Goal: Task Accomplishment & Management: Complete application form

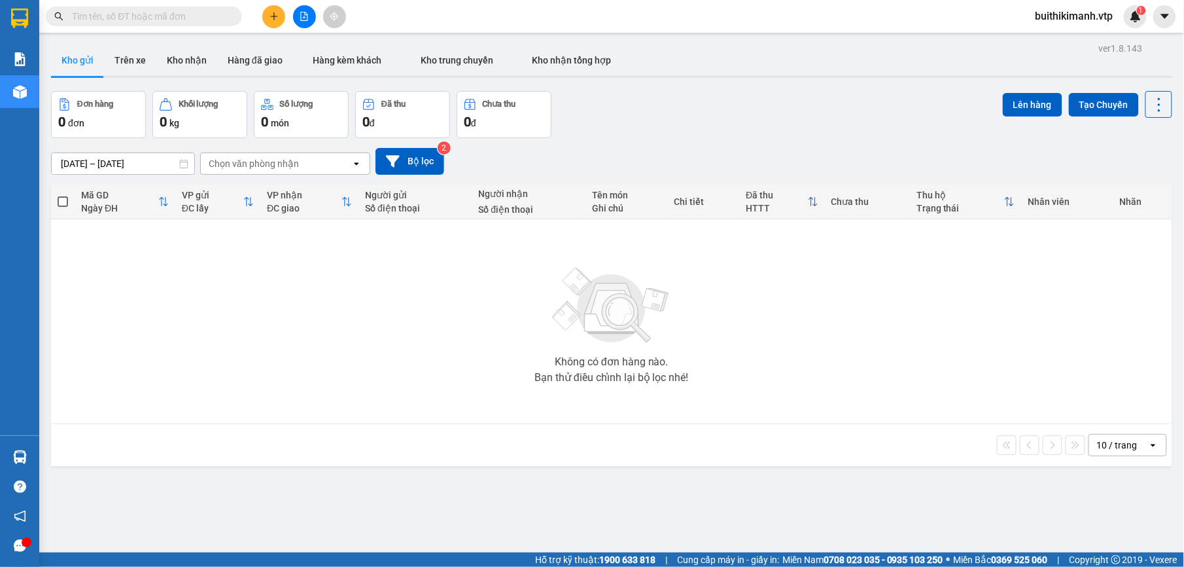
click at [1081, 10] on span "buithikimanh.vtp" at bounding box center [1074, 16] width 99 height 16
click at [1074, 40] on span "Đăng xuất" at bounding box center [1080, 40] width 73 height 14
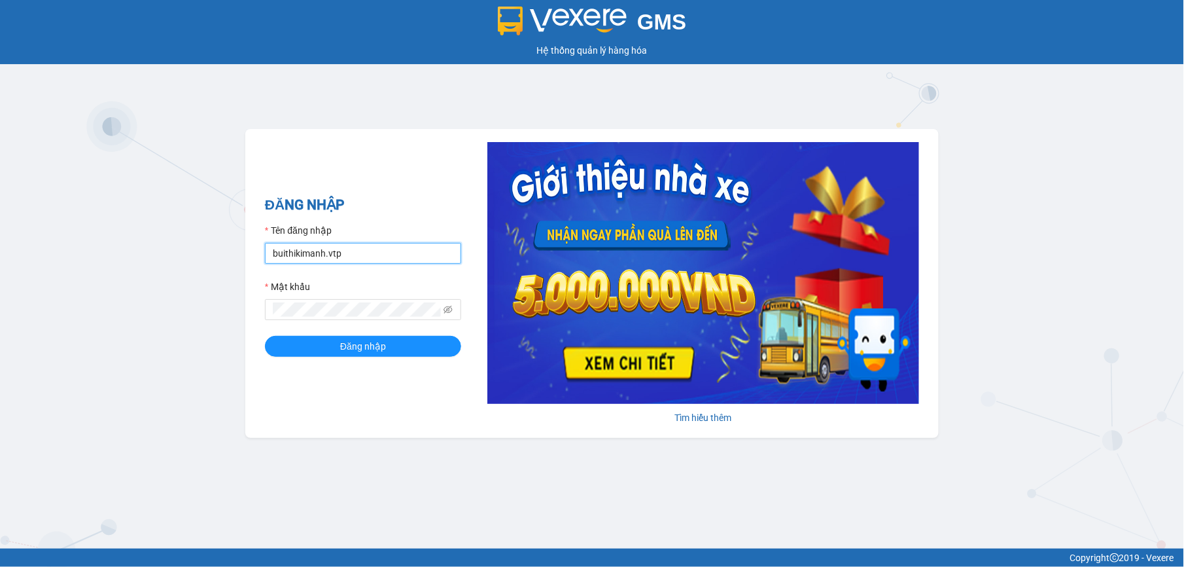
click at [356, 245] on input "buithikimanh.vtp" at bounding box center [363, 253] width 196 height 21
type input "vuthiphuong.vtp"
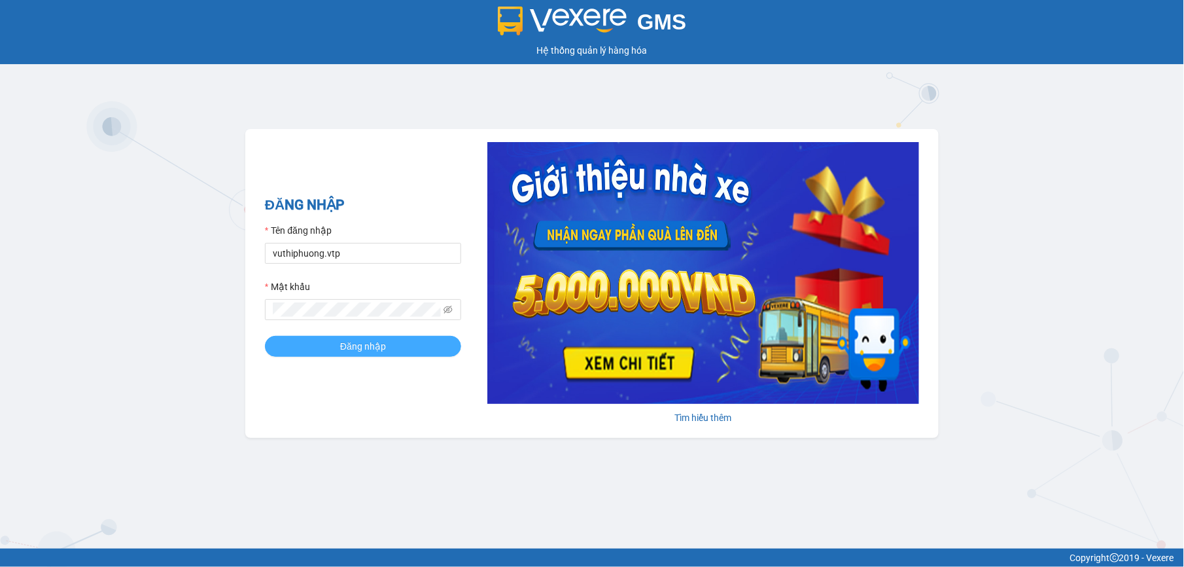
click at [289, 339] on button "Đăng nhập" at bounding box center [363, 346] width 196 height 21
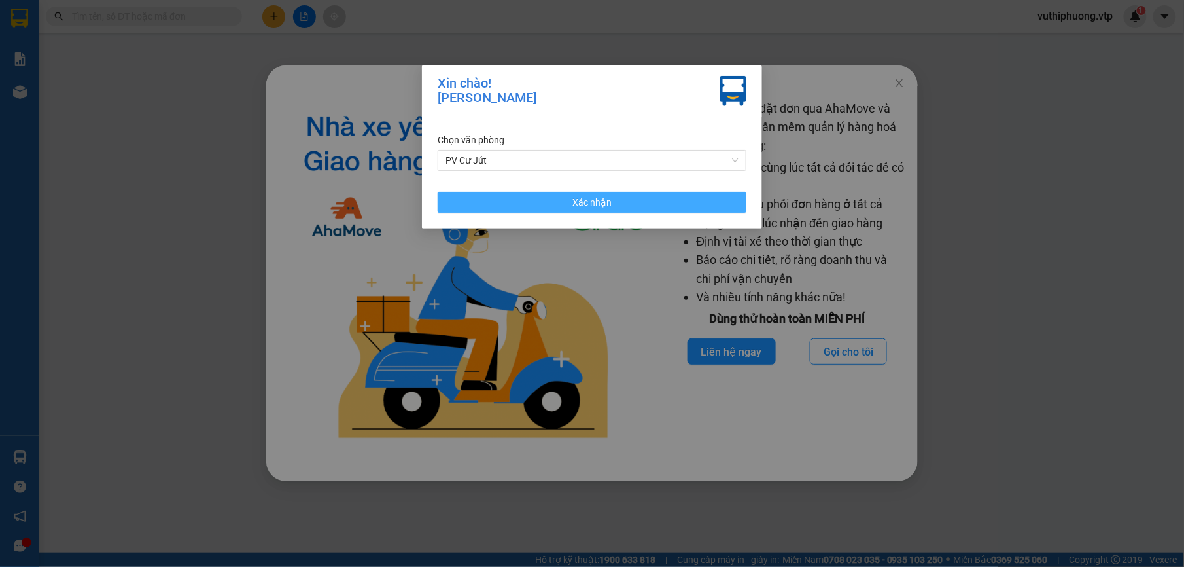
click at [653, 198] on button "Xác nhận" at bounding box center [592, 202] width 309 height 21
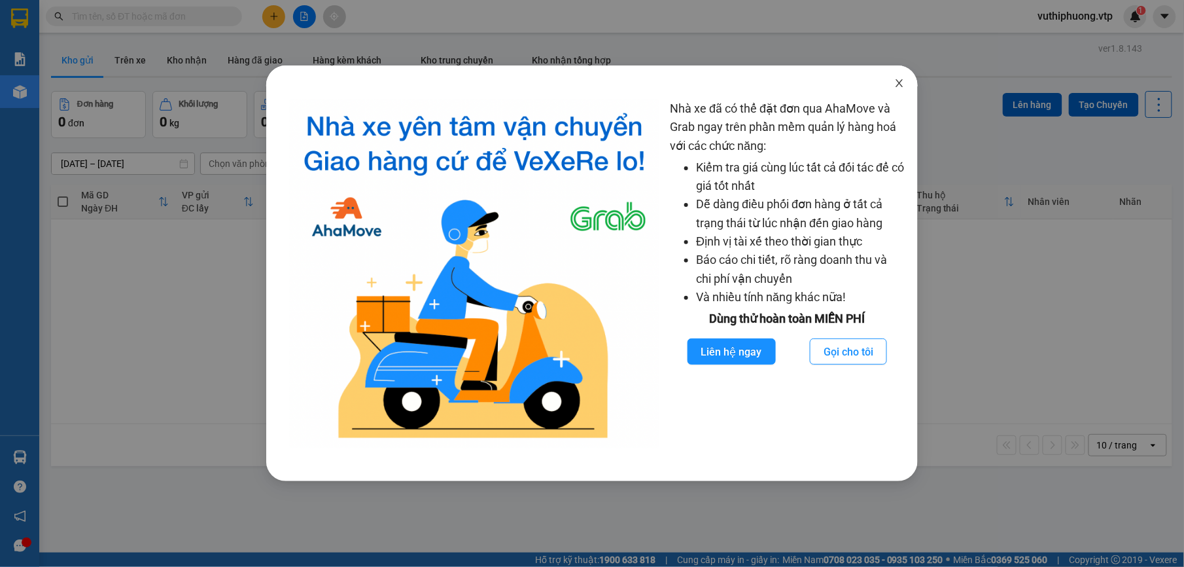
click at [902, 82] on icon "close" at bounding box center [899, 83] width 10 height 10
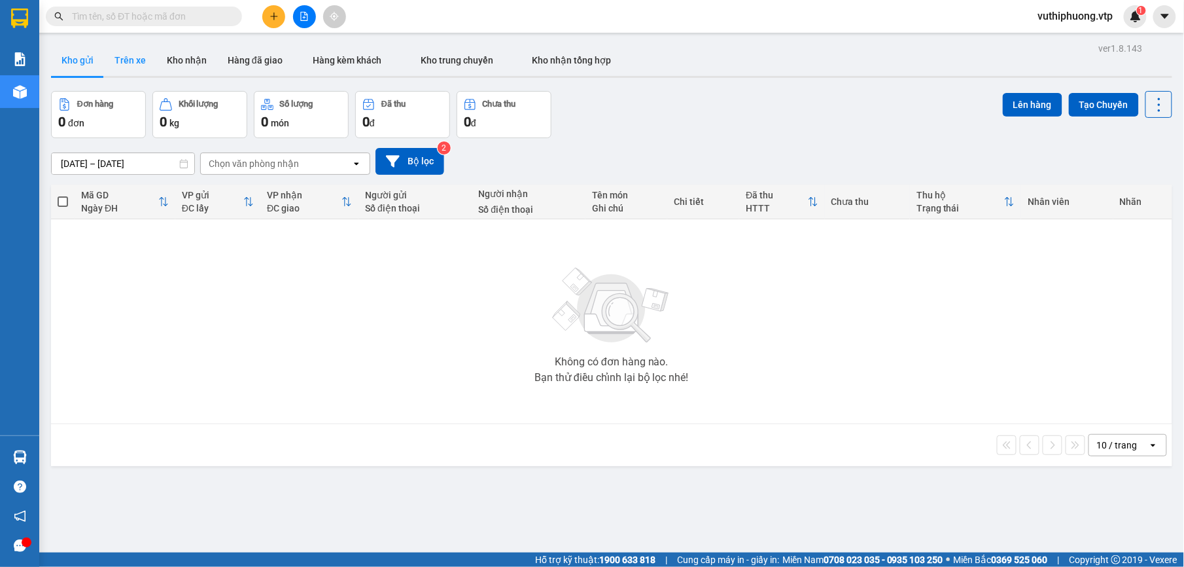
click at [132, 58] on button "Trên xe" at bounding box center [130, 59] width 52 height 31
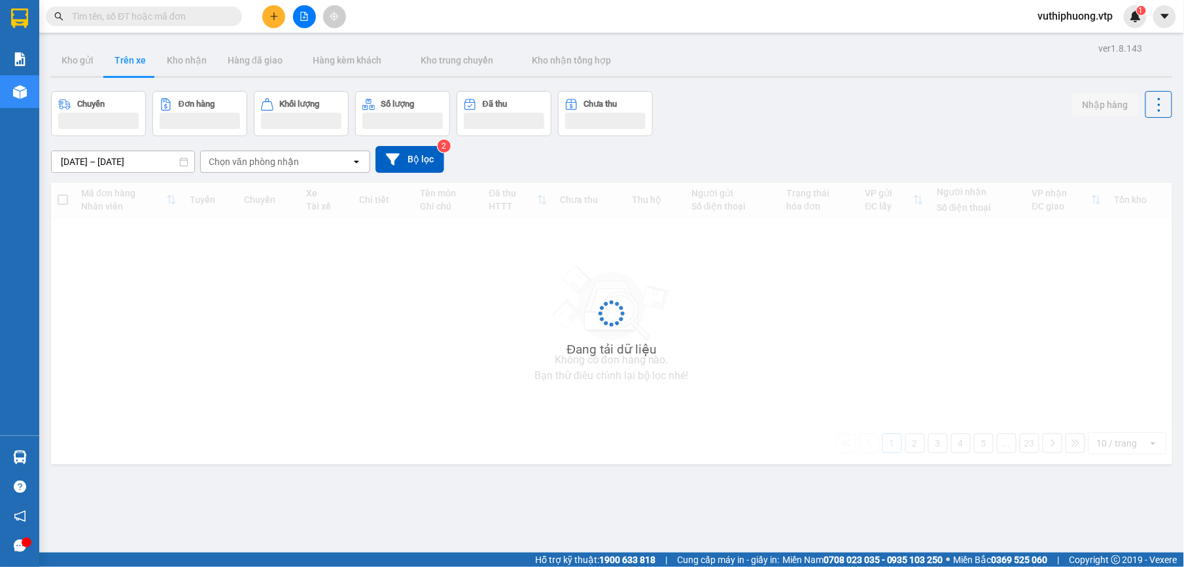
click at [281, 160] on div "Chọn văn phòng nhận" at bounding box center [254, 161] width 90 height 13
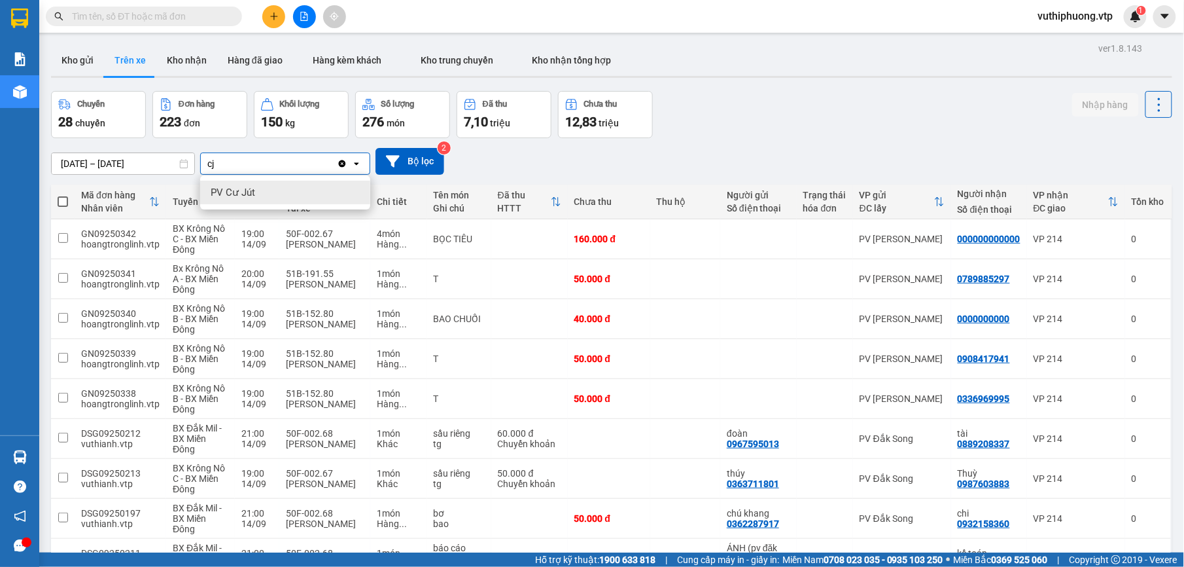
type input "cj"
click at [283, 192] on div "PV Cư Jút" at bounding box center [285, 193] width 170 height 24
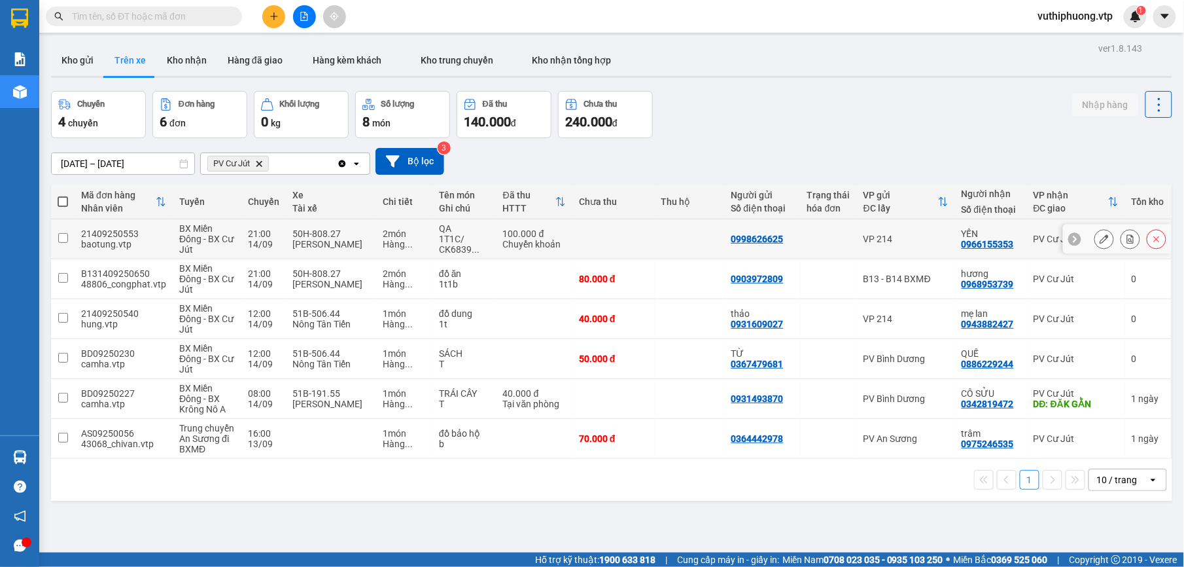
click at [684, 236] on td at bounding box center [690, 239] width 70 height 40
checkbox input "true"
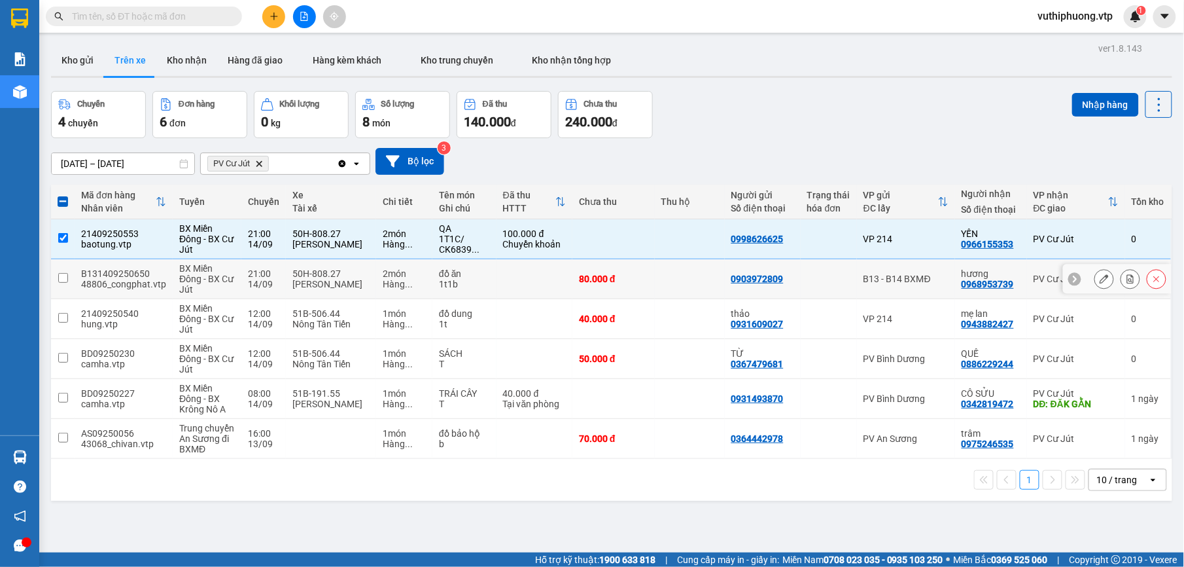
click at [655, 281] on td at bounding box center [690, 279] width 70 height 40
checkbox input "true"
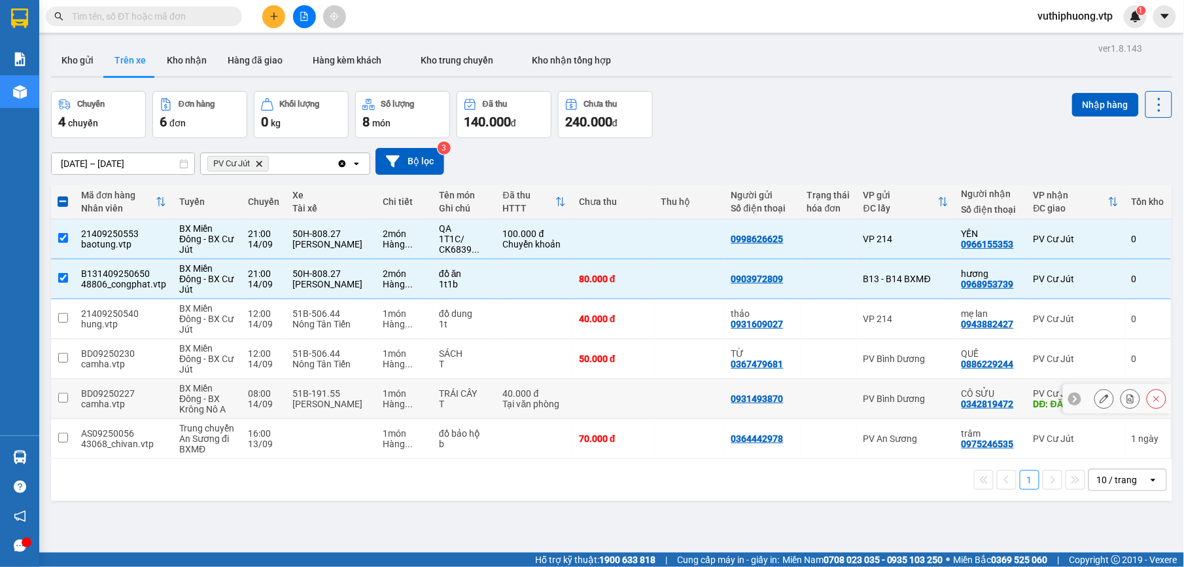
click at [688, 385] on td at bounding box center [690, 399] width 70 height 40
checkbox input "true"
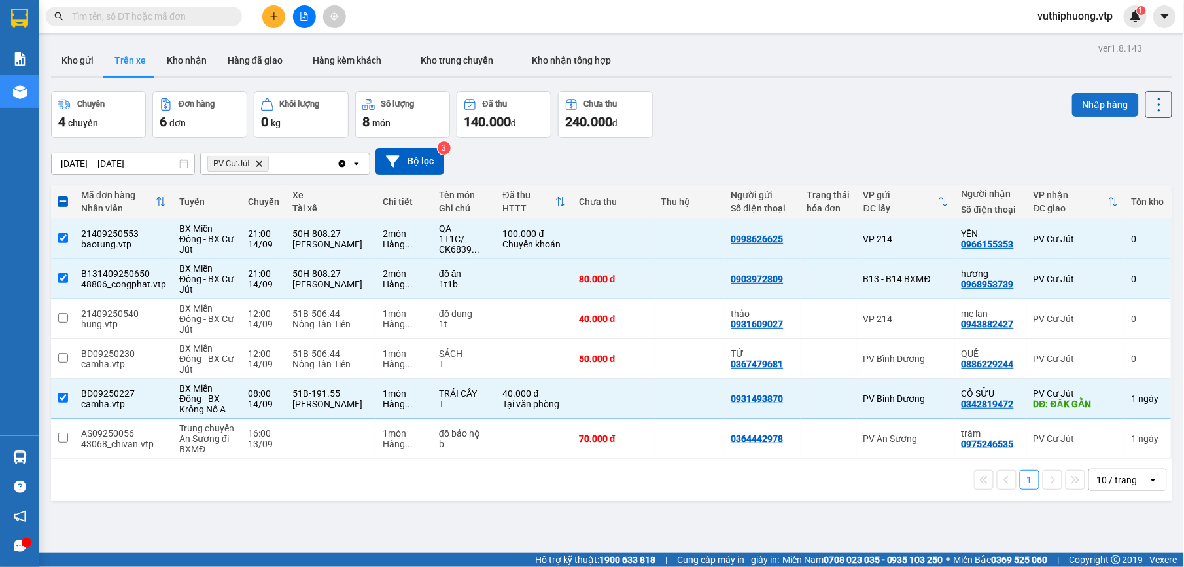
click at [1073, 103] on button "Nhập hàng" at bounding box center [1105, 105] width 67 height 24
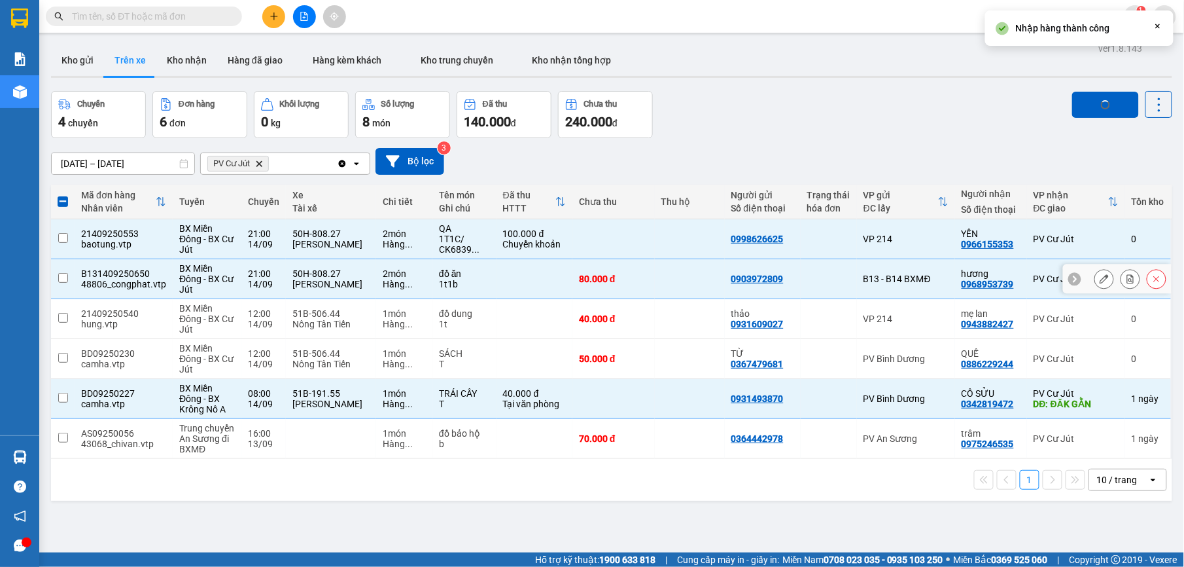
checkbox input "false"
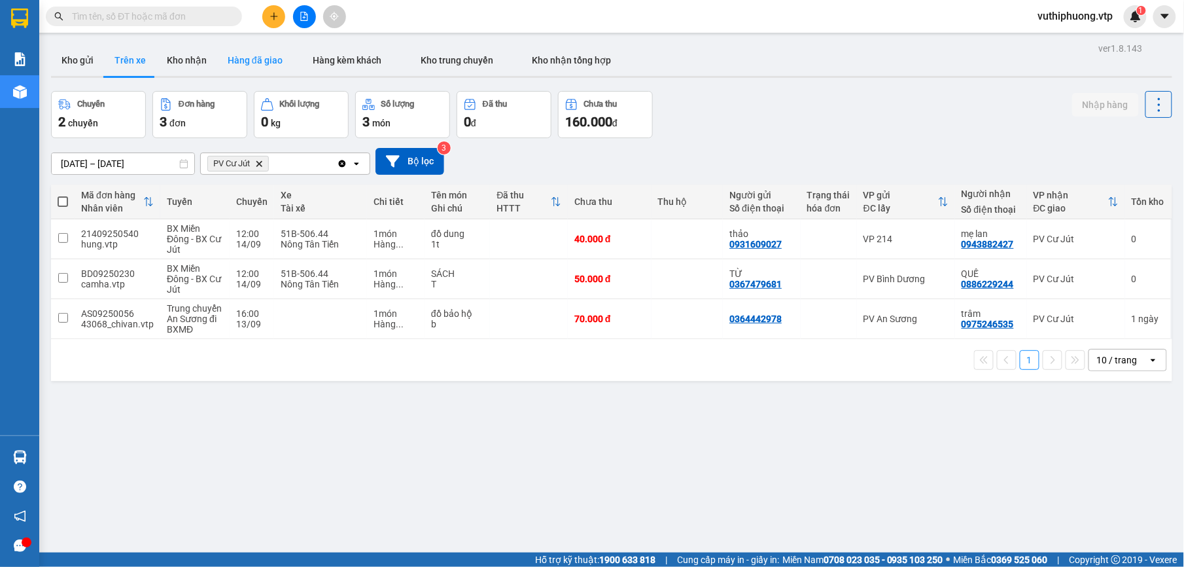
click at [217, 65] on button "Hàng đã giao" at bounding box center [255, 59] width 76 height 31
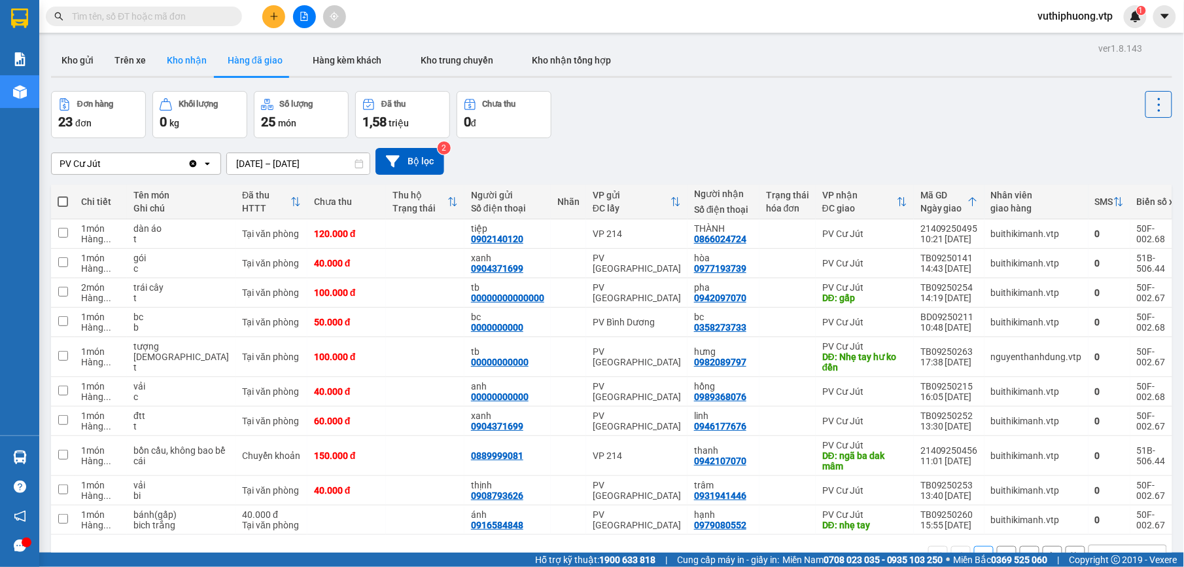
click at [179, 56] on button "Kho nhận" at bounding box center [186, 59] width 61 height 31
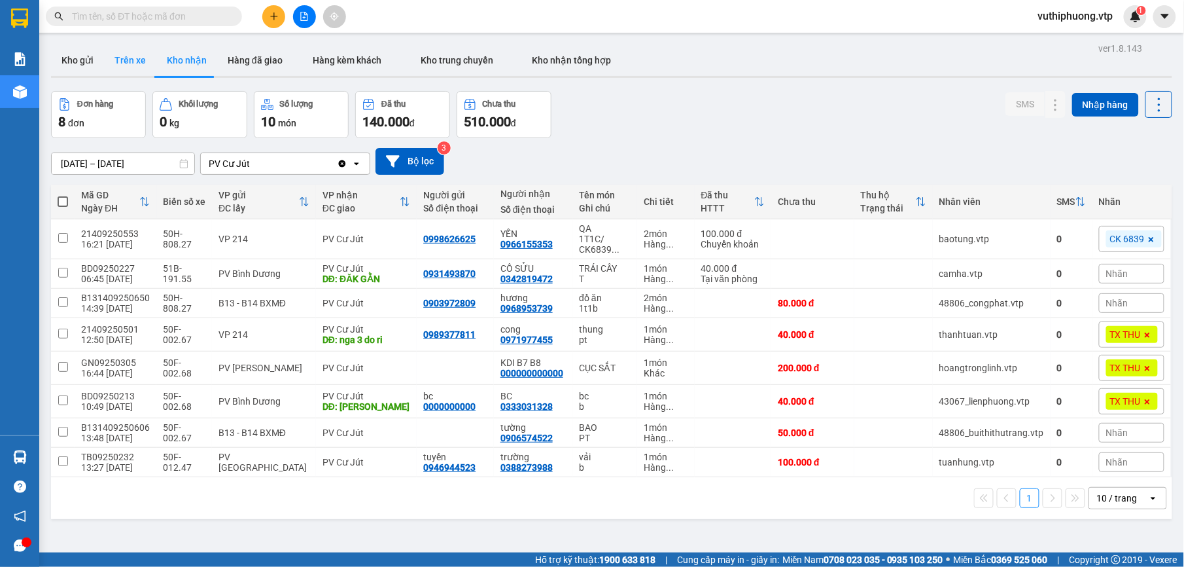
click at [127, 63] on button "Trên xe" at bounding box center [130, 59] width 52 height 31
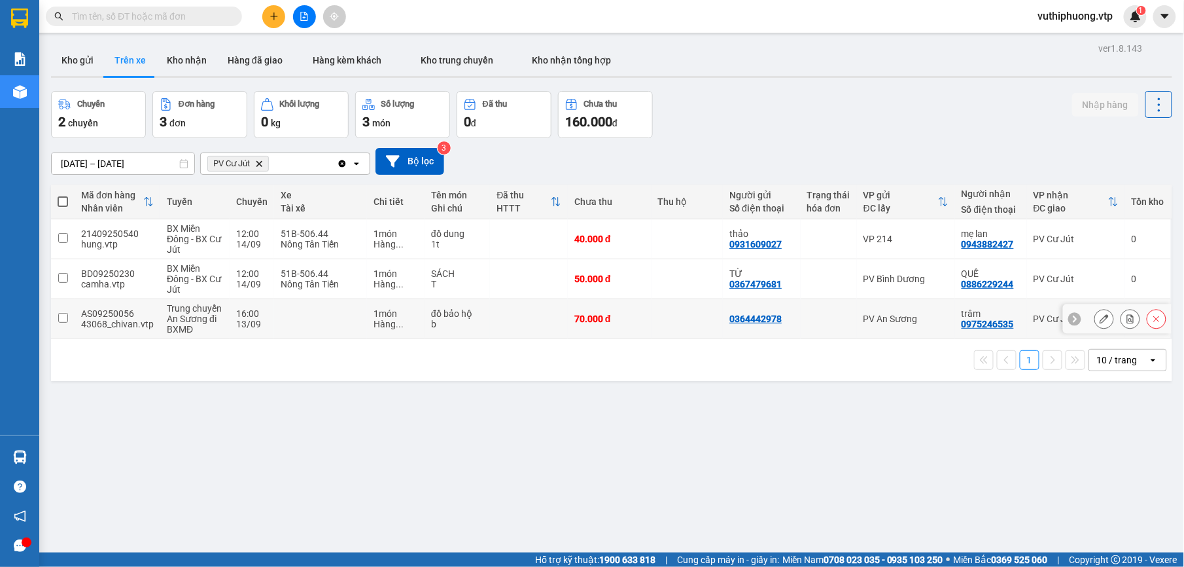
click at [904, 309] on td "PV An Sương" at bounding box center [906, 319] width 98 height 40
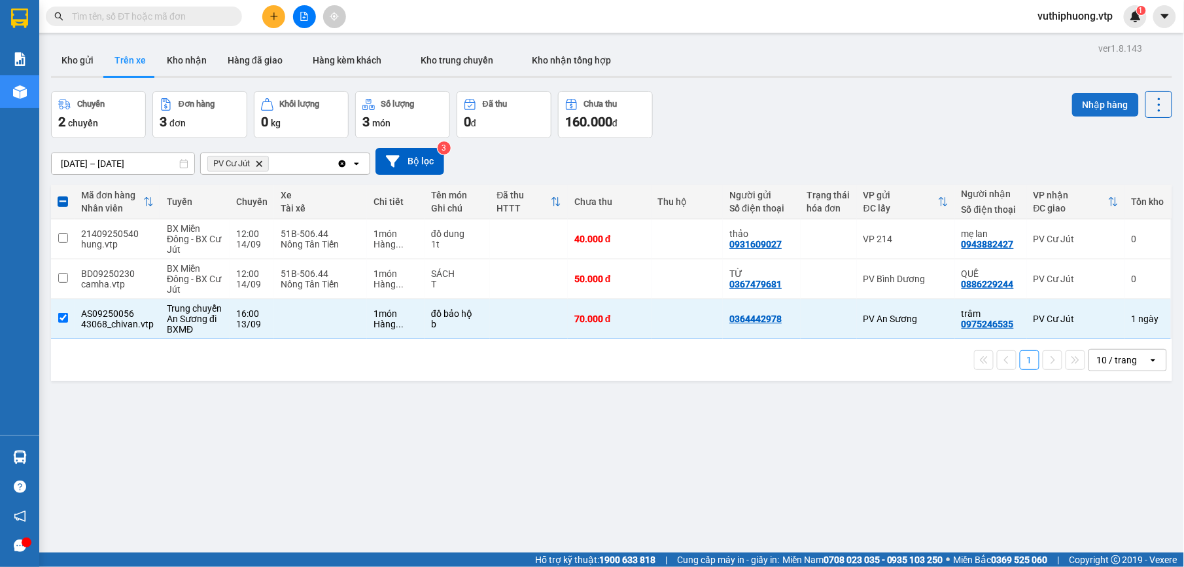
click at [1084, 102] on button "Nhập hàng" at bounding box center [1105, 105] width 67 height 24
checkbox input "false"
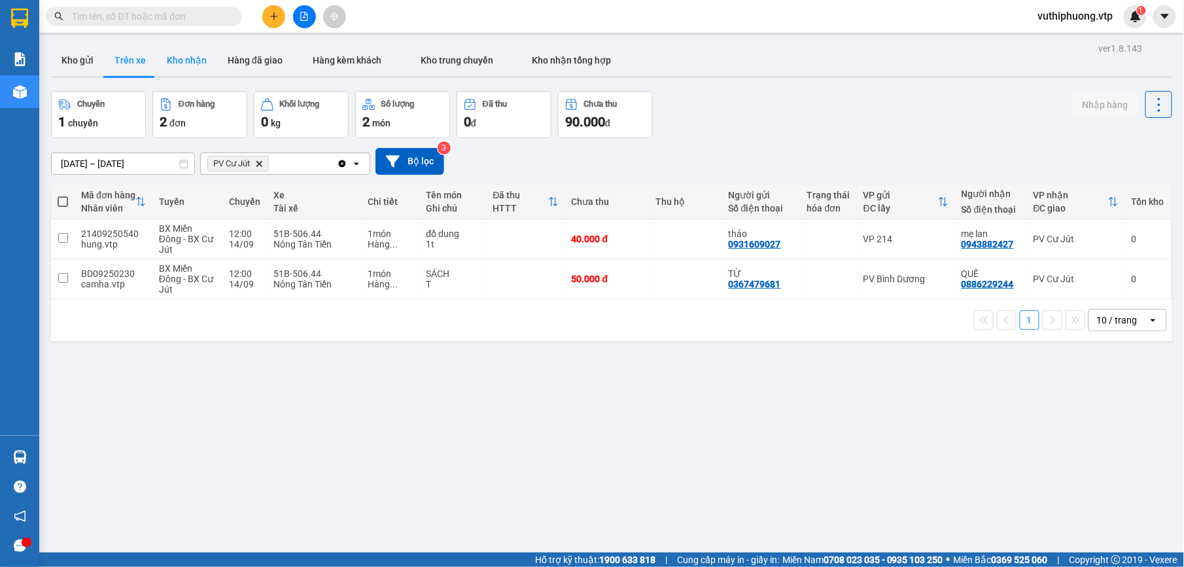
click at [176, 63] on button "Kho nhận" at bounding box center [186, 59] width 61 height 31
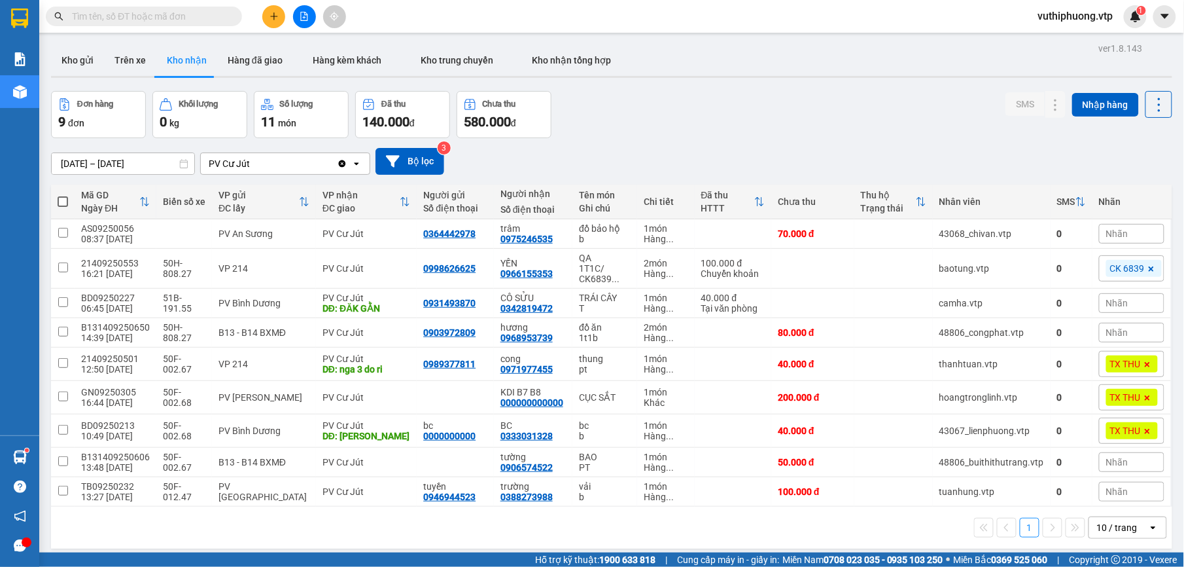
click at [147, 22] on input "text" at bounding box center [149, 16] width 154 height 14
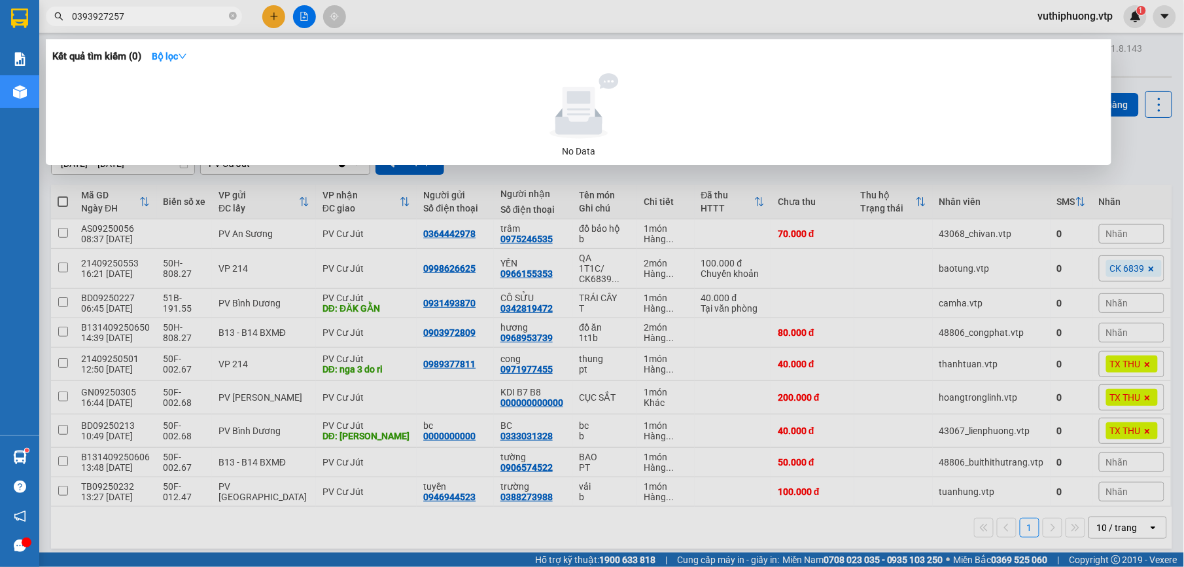
drag, startPoint x: 126, startPoint y: 12, endPoint x: -4, endPoint y: 16, distance: 130.3
click at [0, 16] on html "Kết quả tìm kiếm ( 0 ) Bộ lọc No Data 0393927257 vuthiphuong.vtp 1 Báo cáo BC g…" at bounding box center [592, 283] width 1184 height 567
type input "0977591614"
click at [618, 520] on div at bounding box center [592, 283] width 1184 height 567
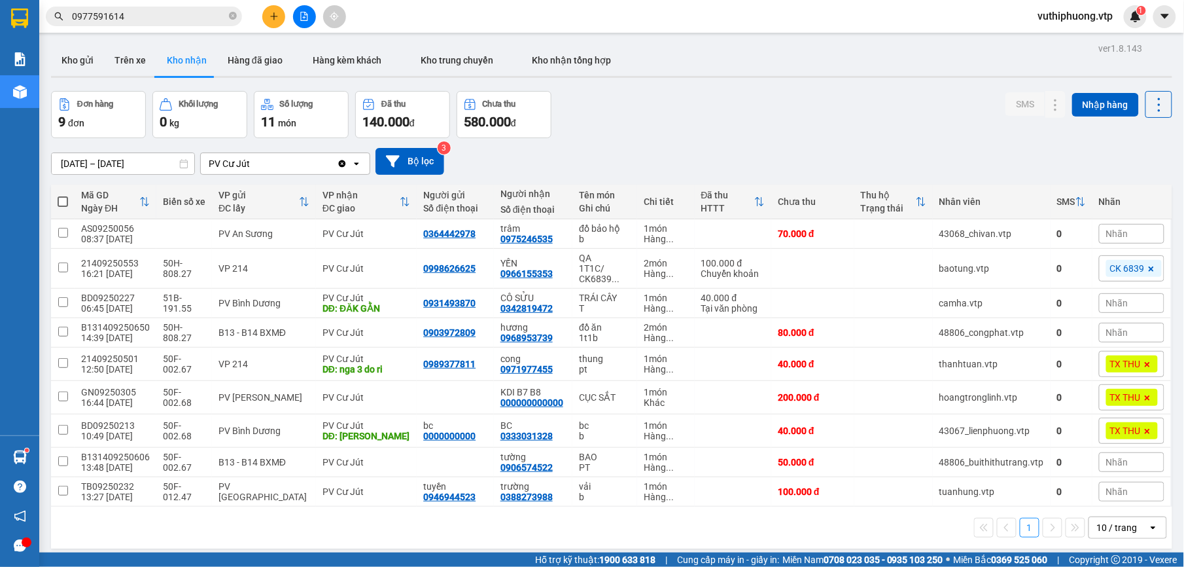
scroll to position [60, 0]
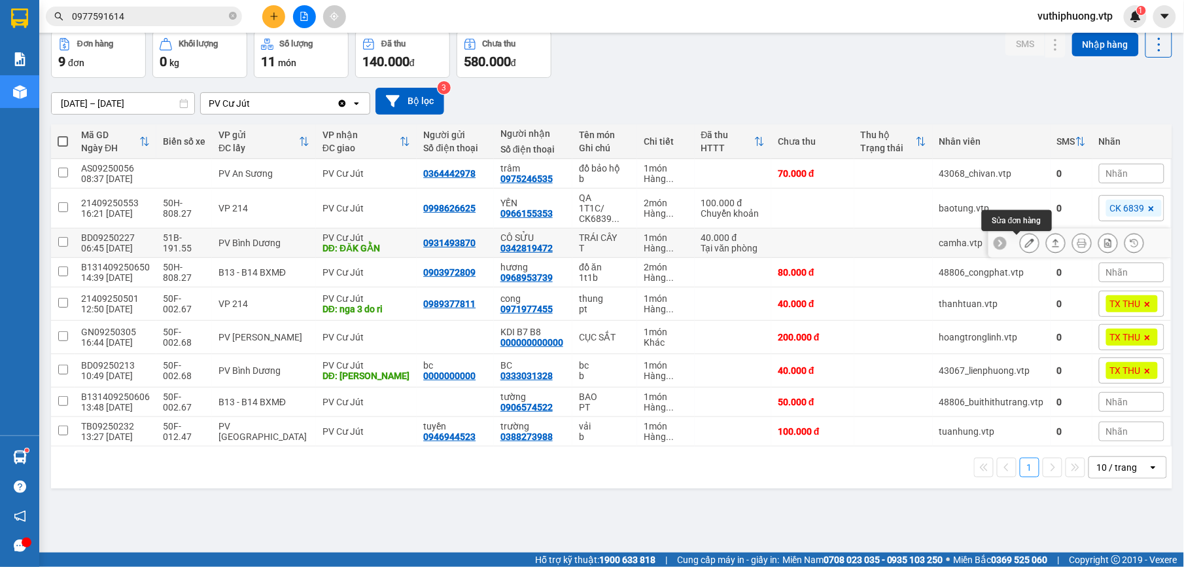
click at [1021, 237] on button at bounding box center [1030, 243] width 18 height 23
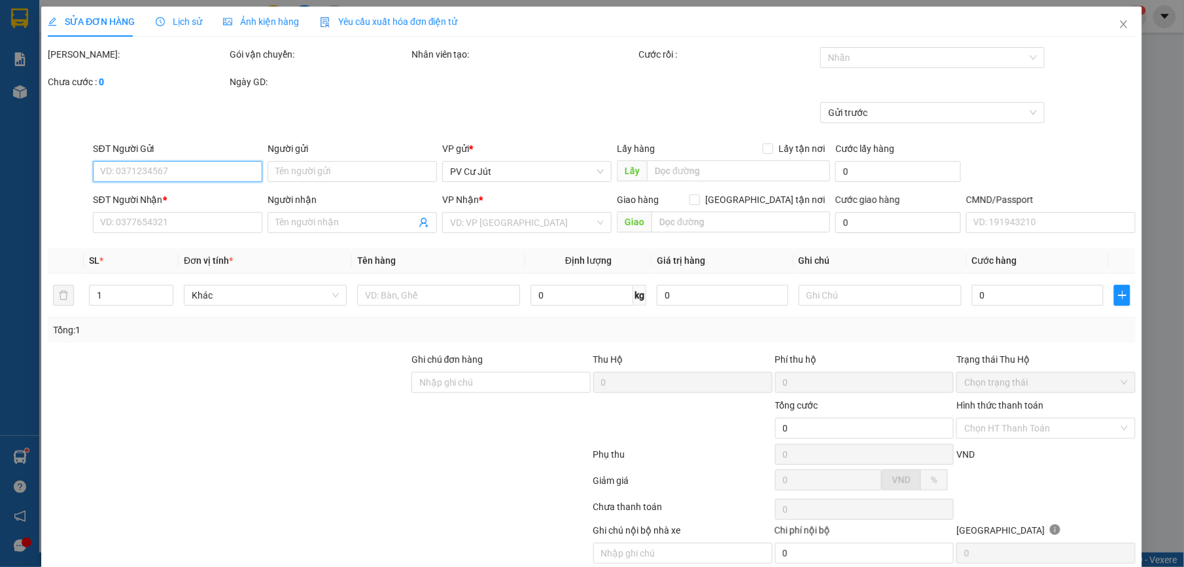
type input "2.000"
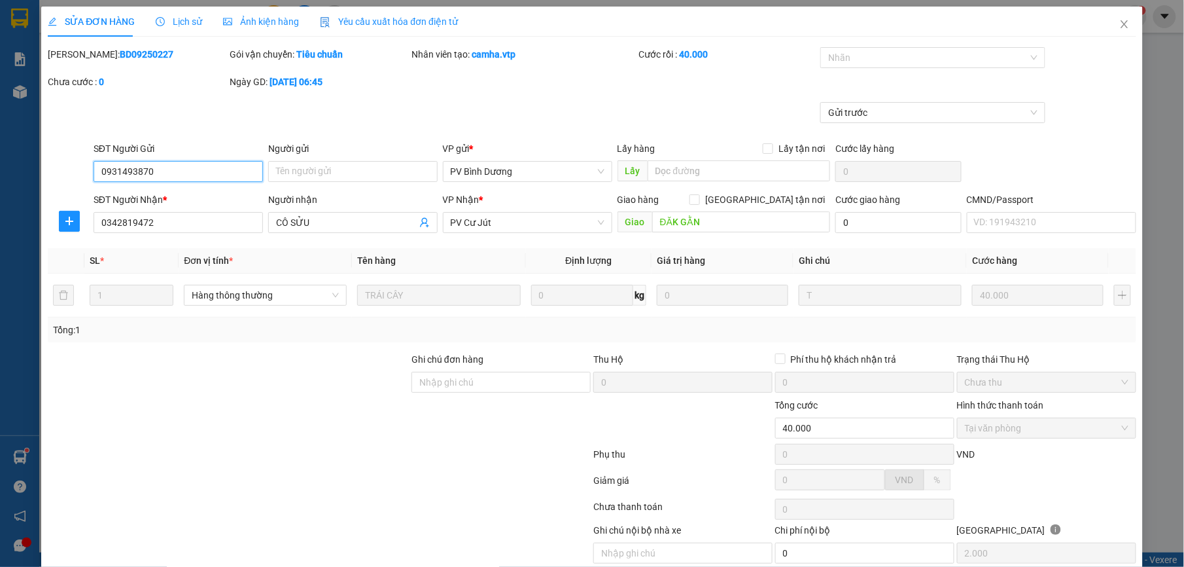
type input "0931493870"
type input "0342819472"
type input "CÔ SỬU"
type input "ĐĂK GẰN"
type input "40.000"
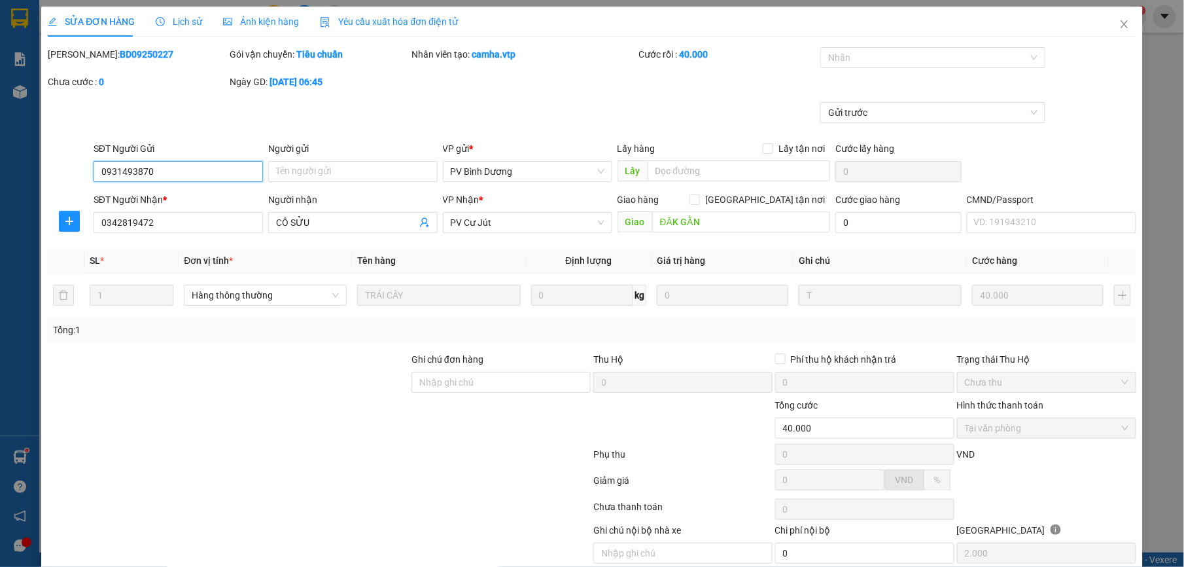
scroll to position [56, 0]
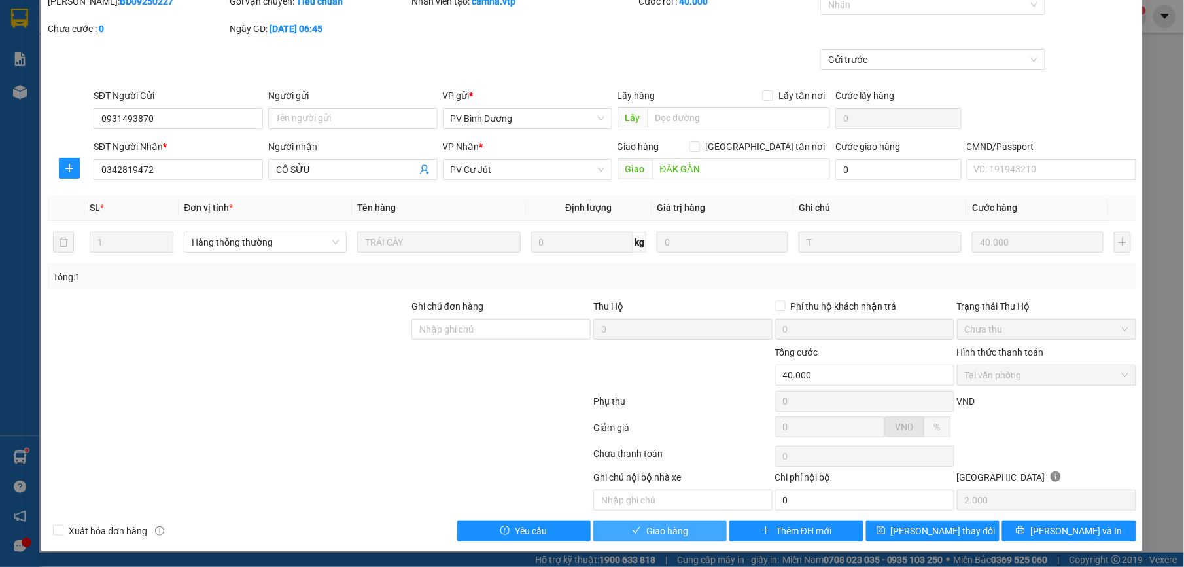
click at [650, 527] on span "Giao hàng" at bounding box center [667, 530] width 42 height 14
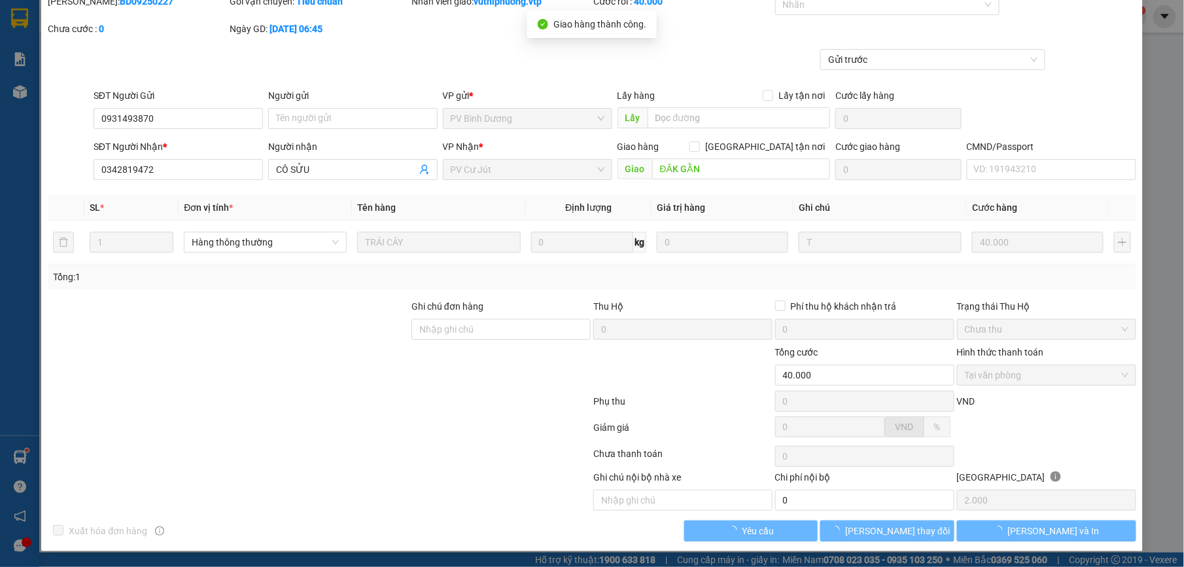
scroll to position [0, 0]
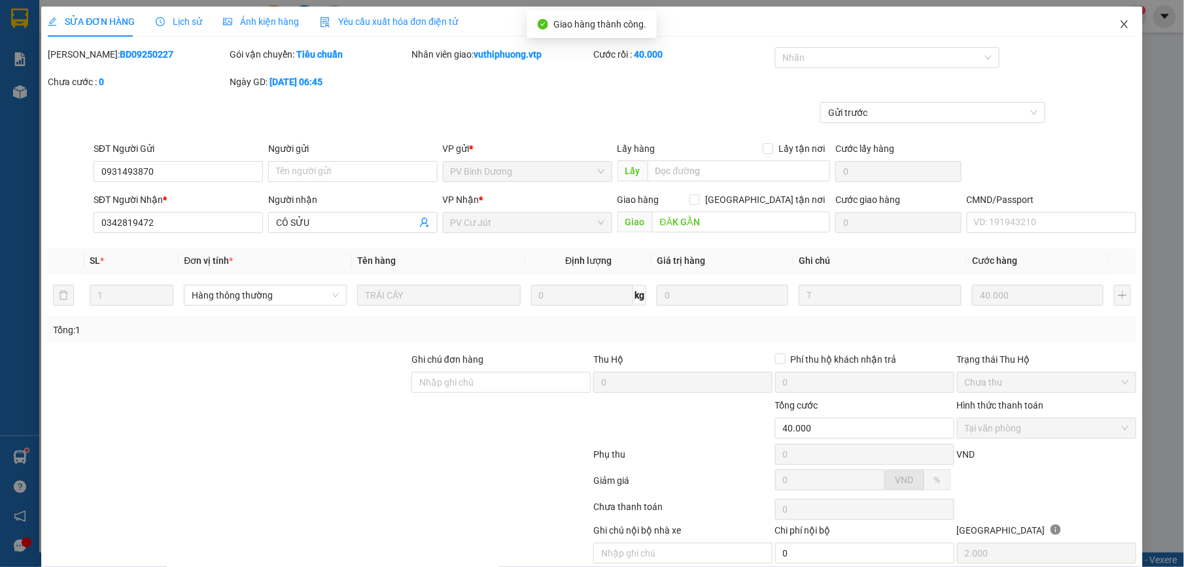
click at [1119, 29] on icon "close" at bounding box center [1124, 24] width 10 height 10
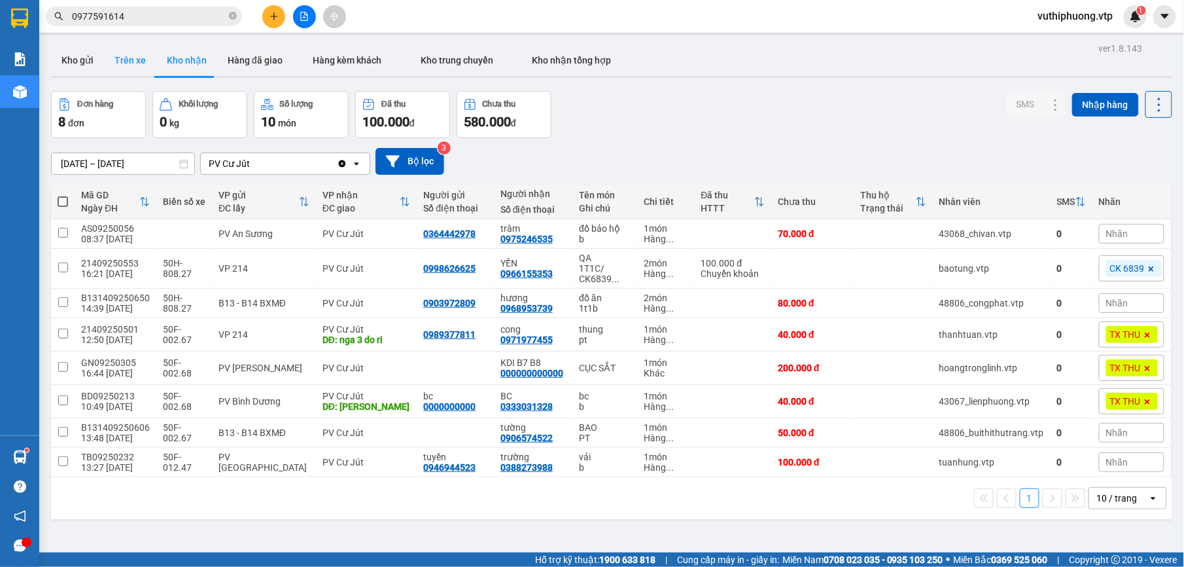
click at [126, 58] on button "Trên xe" at bounding box center [130, 59] width 52 height 31
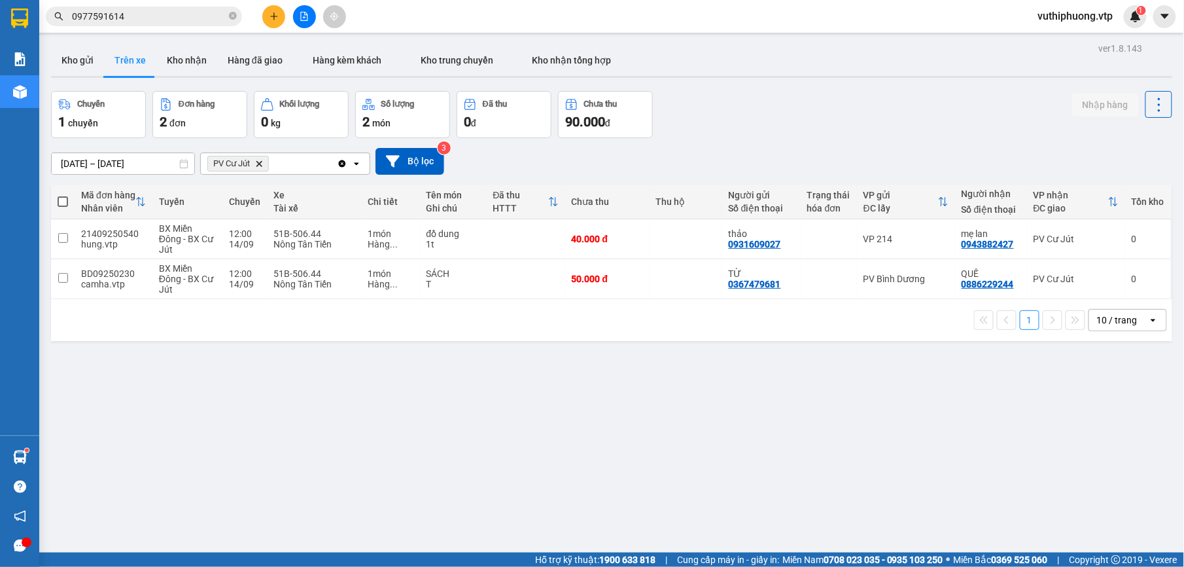
click at [711, 141] on div "13/09/2025 – 15/09/2025 Press the down arrow key to interact with the calendar …" at bounding box center [611, 161] width 1121 height 46
drag, startPoint x: 200, startPoint y: 54, endPoint x: 191, endPoint y: 54, distance: 9.2
click at [200, 54] on button "Kho nhận" at bounding box center [186, 59] width 61 height 31
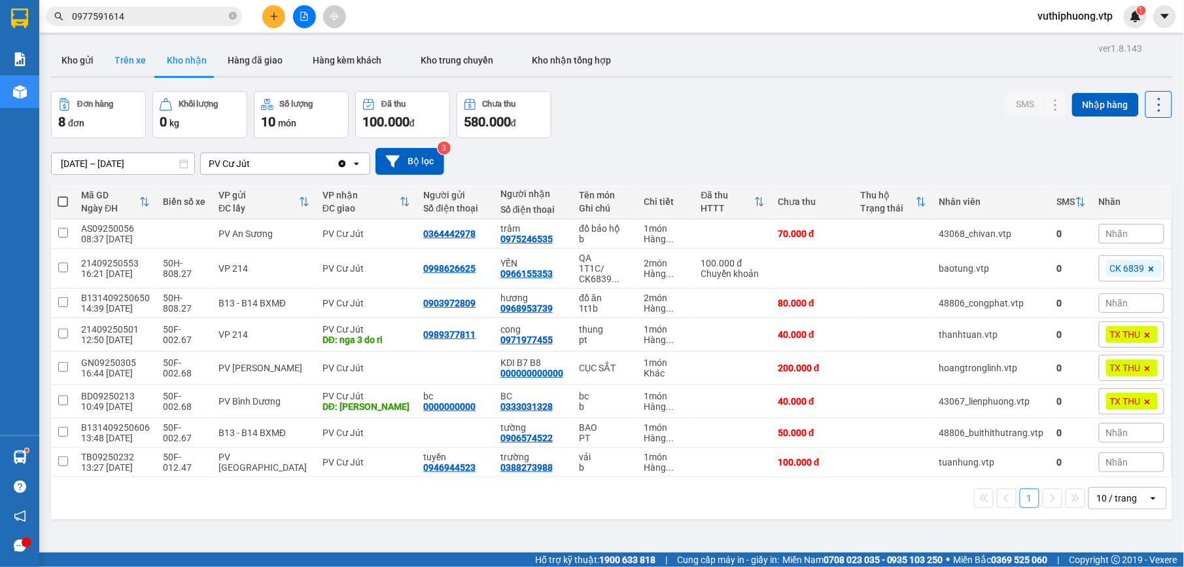
click at [143, 63] on button "Trên xe" at bounding box center [130, 59] width 52 height 31
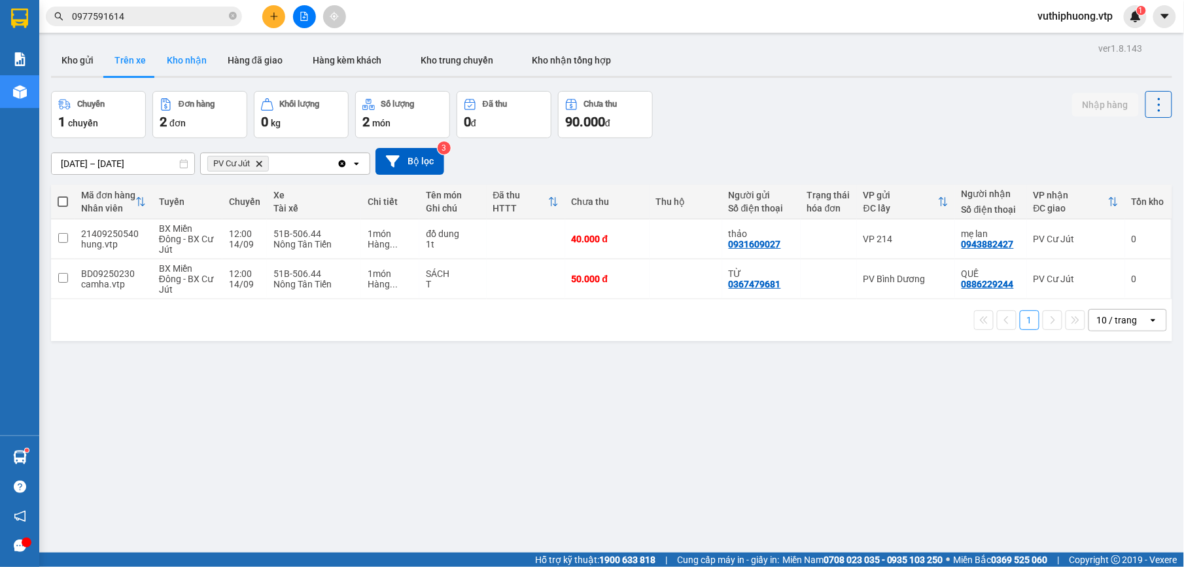
click at [194, 53] on button "Kho nhận" at bounding box center [186, 59] width 61 height 31
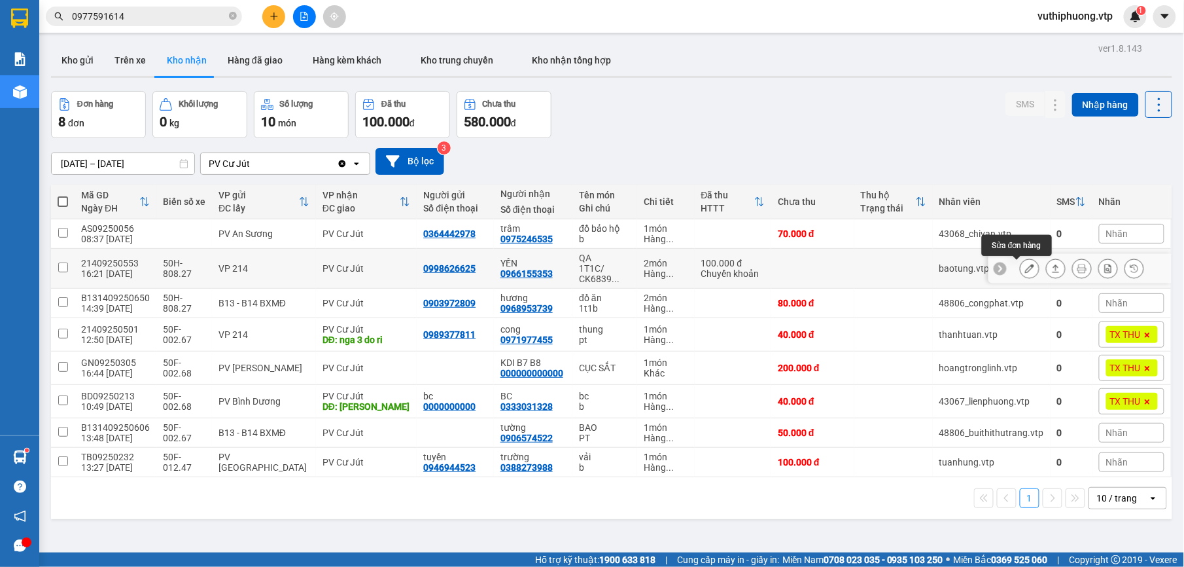
click at [1025, 271] on icon at bounding box center [1029, 268] width 9 height 9
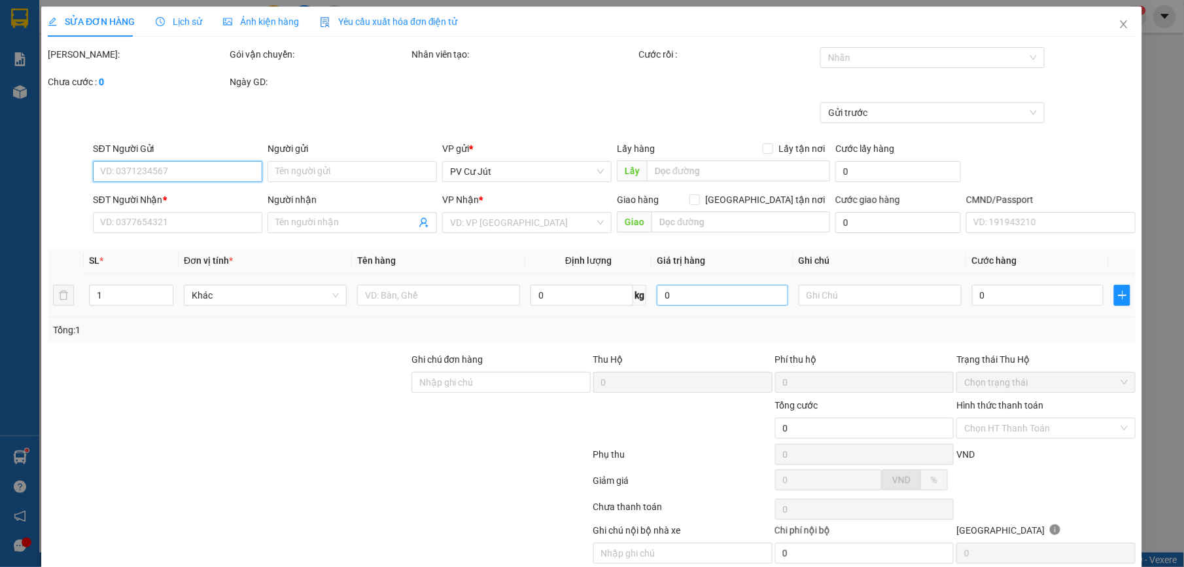
type input "5.000"
type input "0998626625"
type input "0966155353"
type input "YẾN"
type input "100.000"
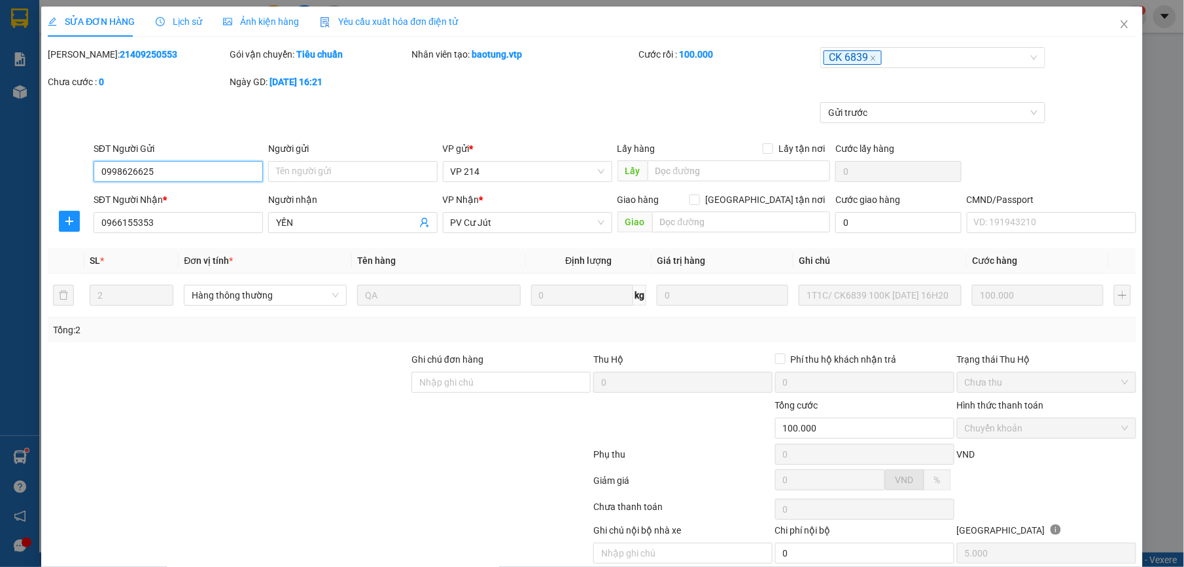
scroll to position [56, 0]
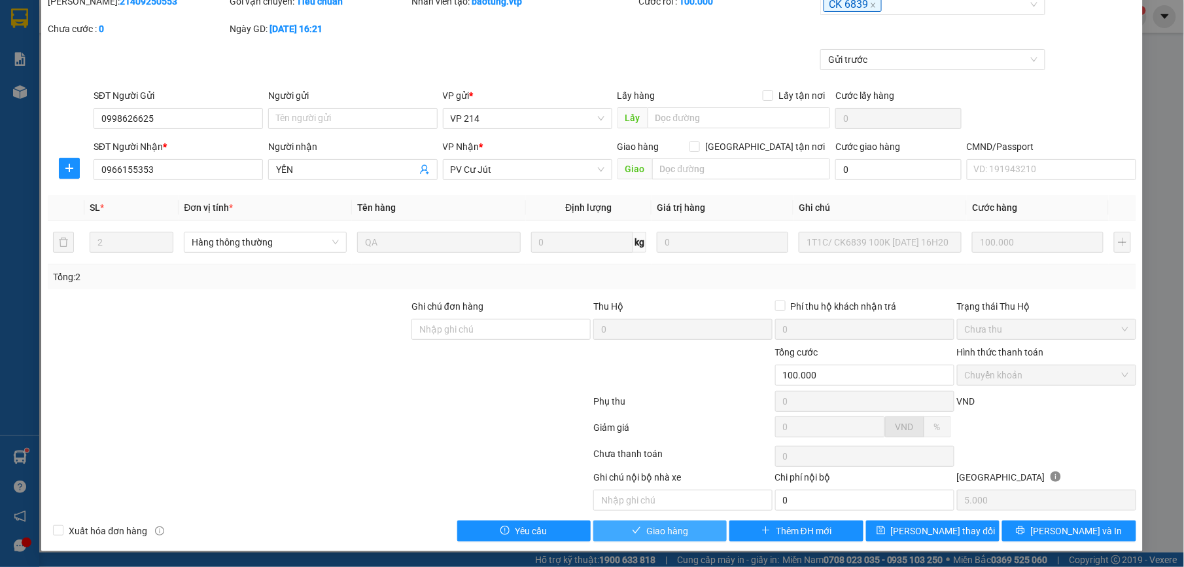
click at [670, 529] on span "Giao hàng" at bounding box center [667, 530] width 42 height 14
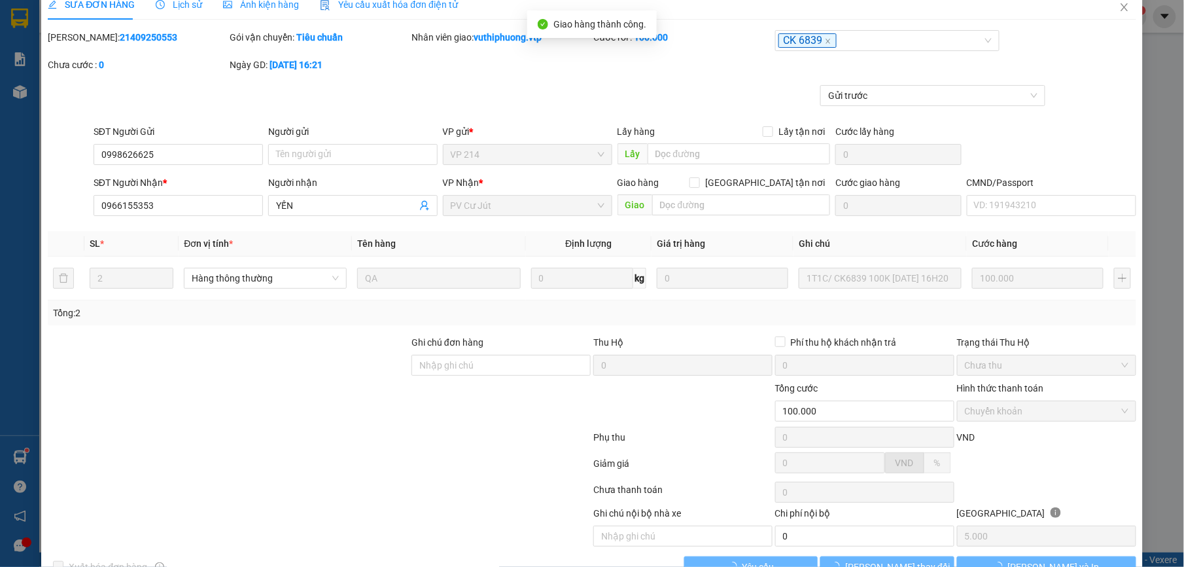
scroll to position [0, 0]
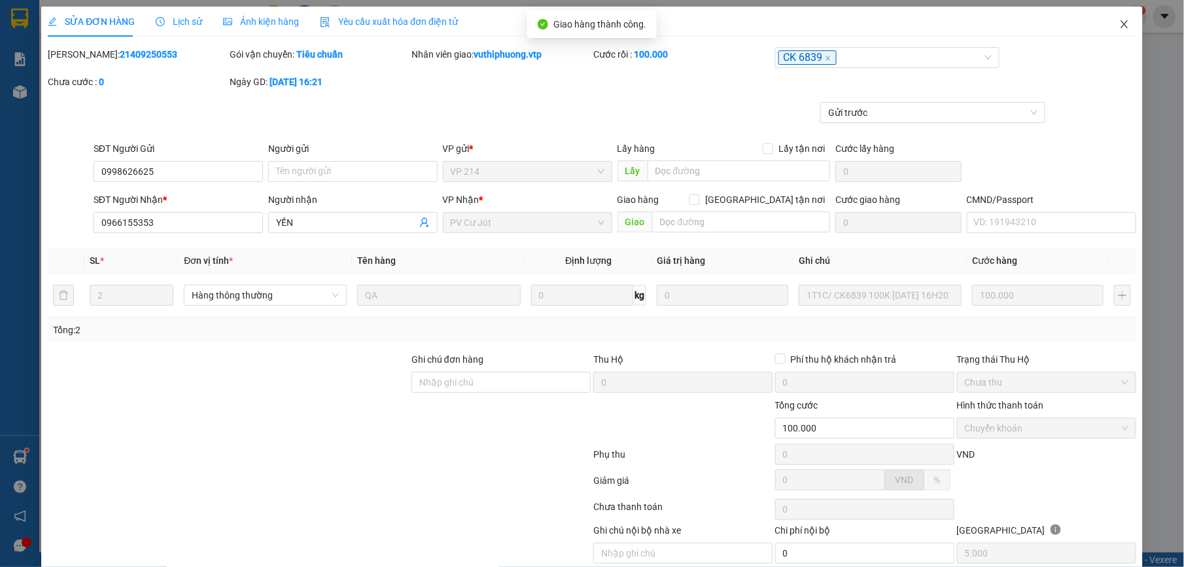
click at [1119, 22] on icon "close" at bounding box center [1124, 24] width 10 height 10
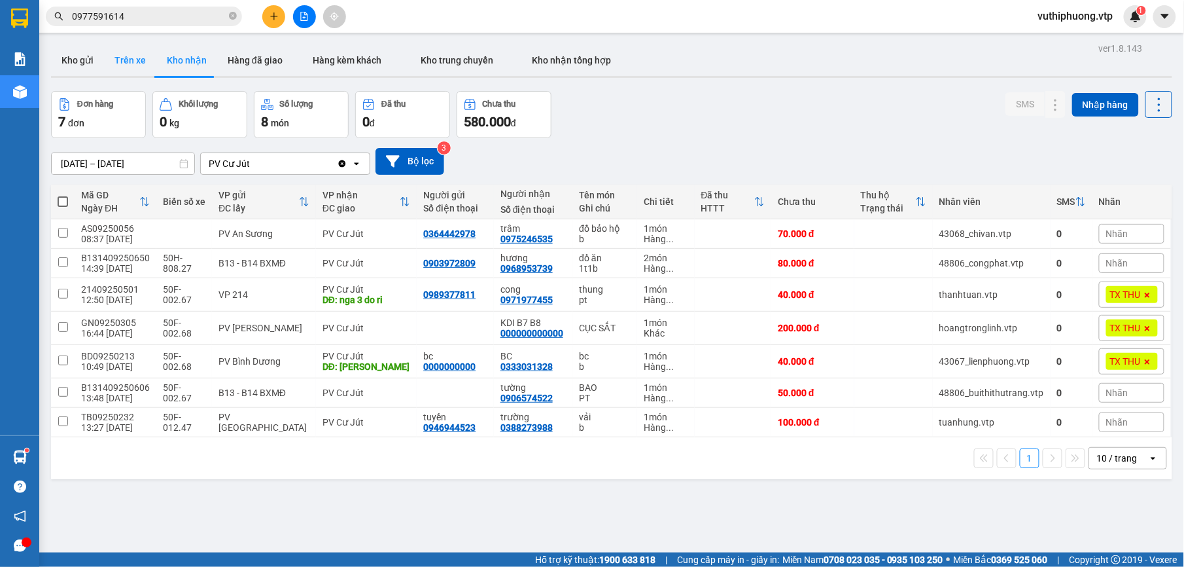
click at [141, 63] on button "Trên xe" at bounding box center [130, 59] width 52 height 31
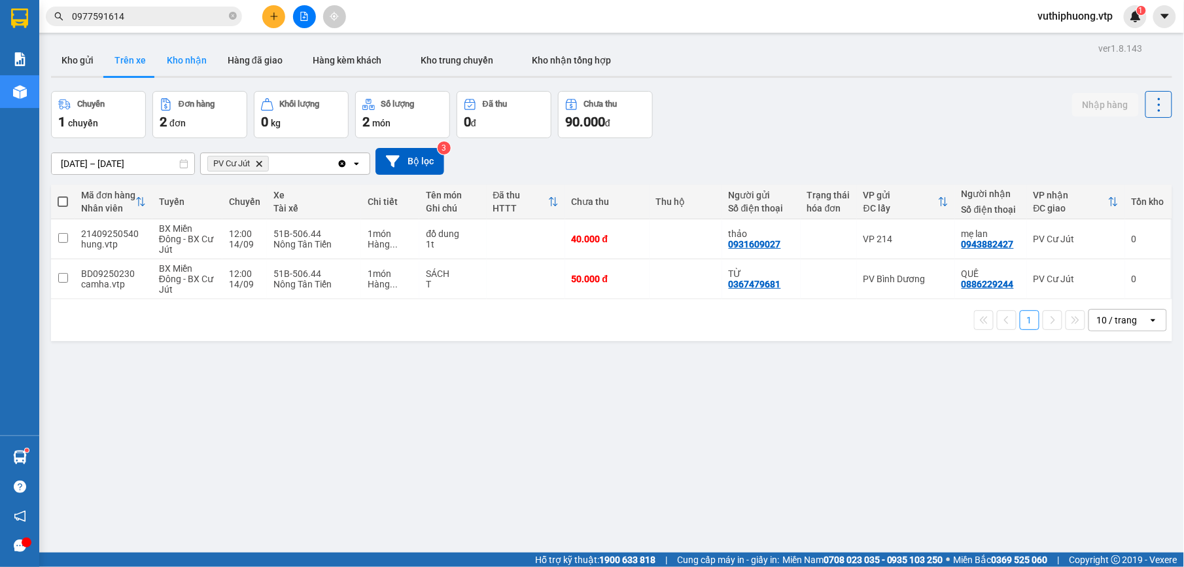
click at [202, 51] on button "Kho nhận" at bounding box center [186, 59] width 61 height 31
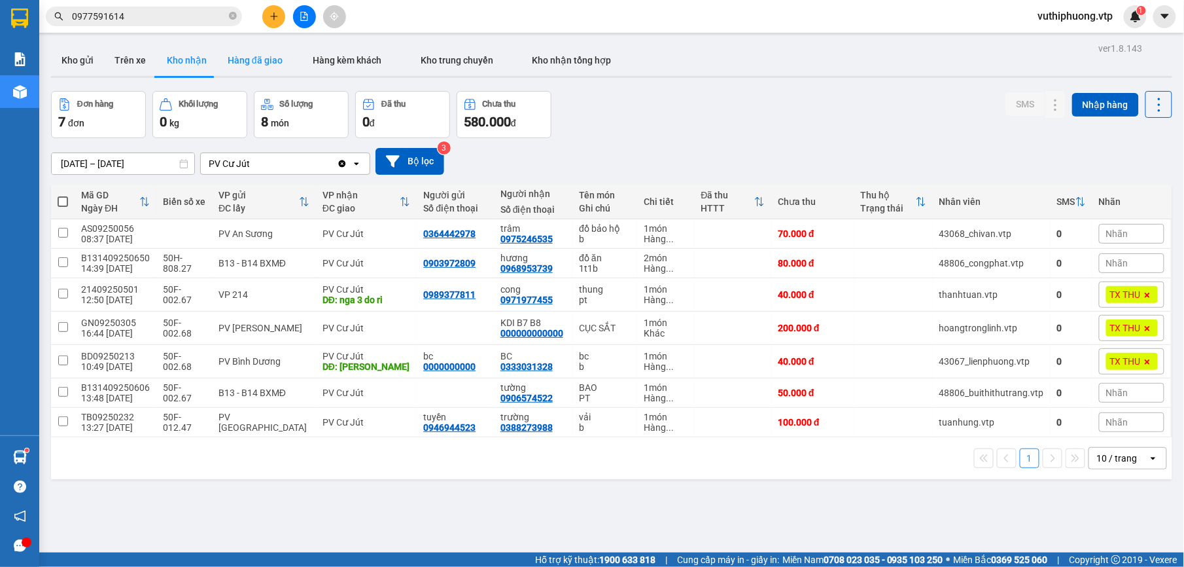
click at [246, 50] on button "Hàng đã giao" at bounding box center [255, 59] width 76 height 31
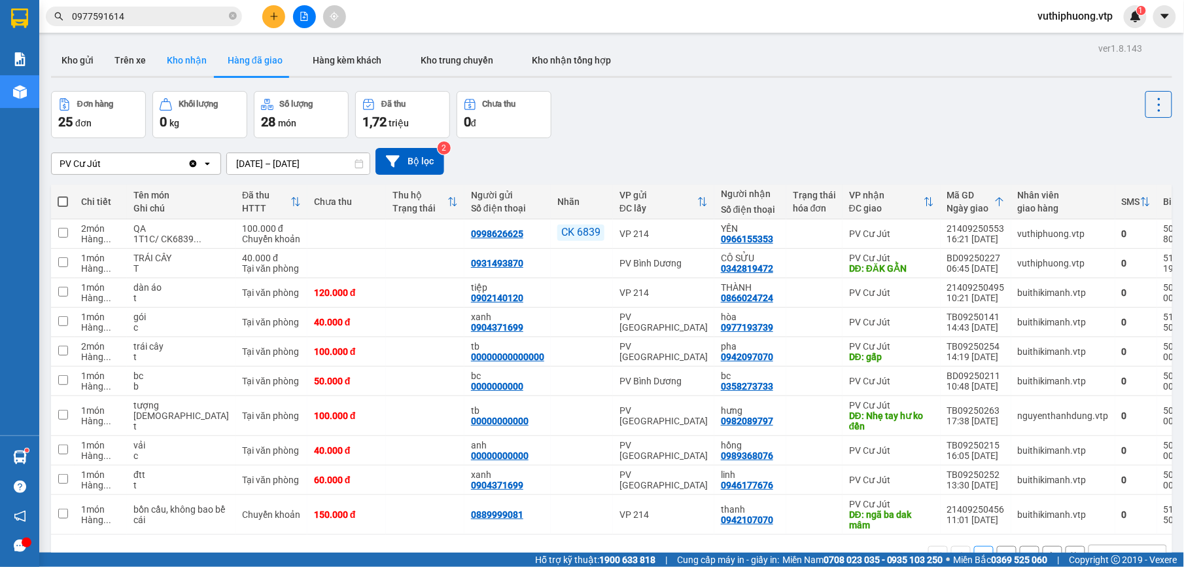
click at [197, 60] on button "Kho nhận" at bounding box center [186, 59] width 61 height 31
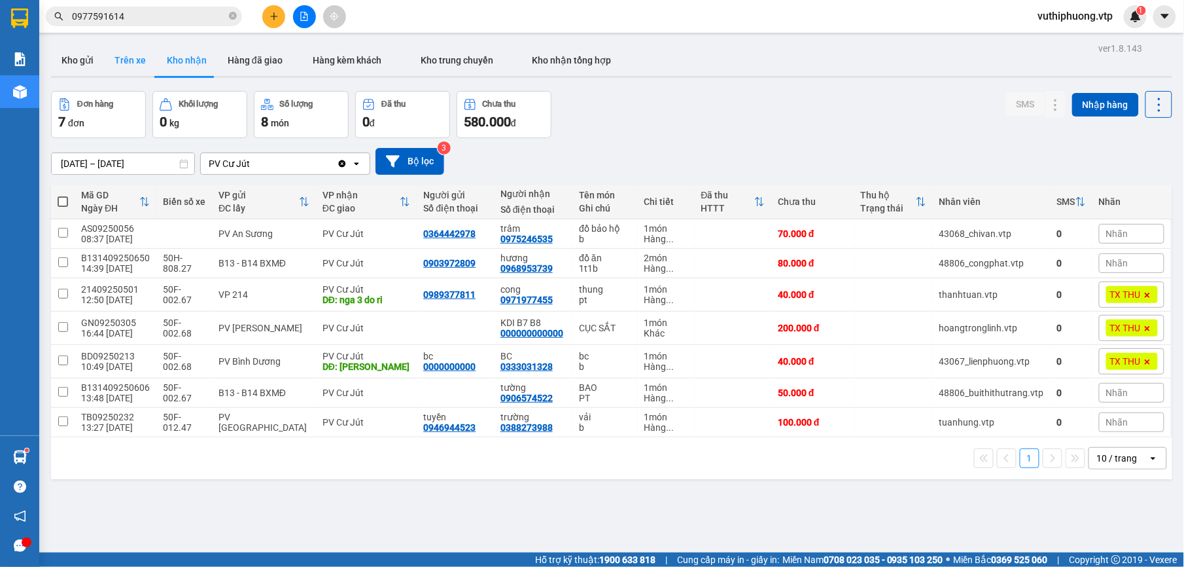
click at [131, 67] on button "Trên xe" at bounding box center [130, 59] width 52 height 31
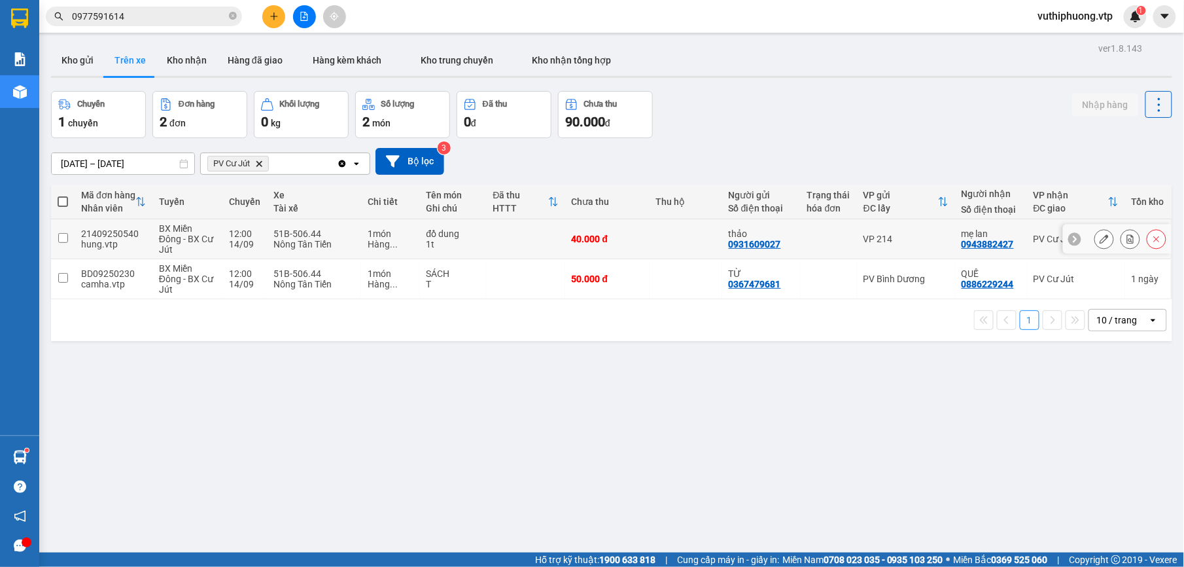
click at [828, 230] on td at bounding box center [829, 239] width 56 height 40
checkbox input "true"
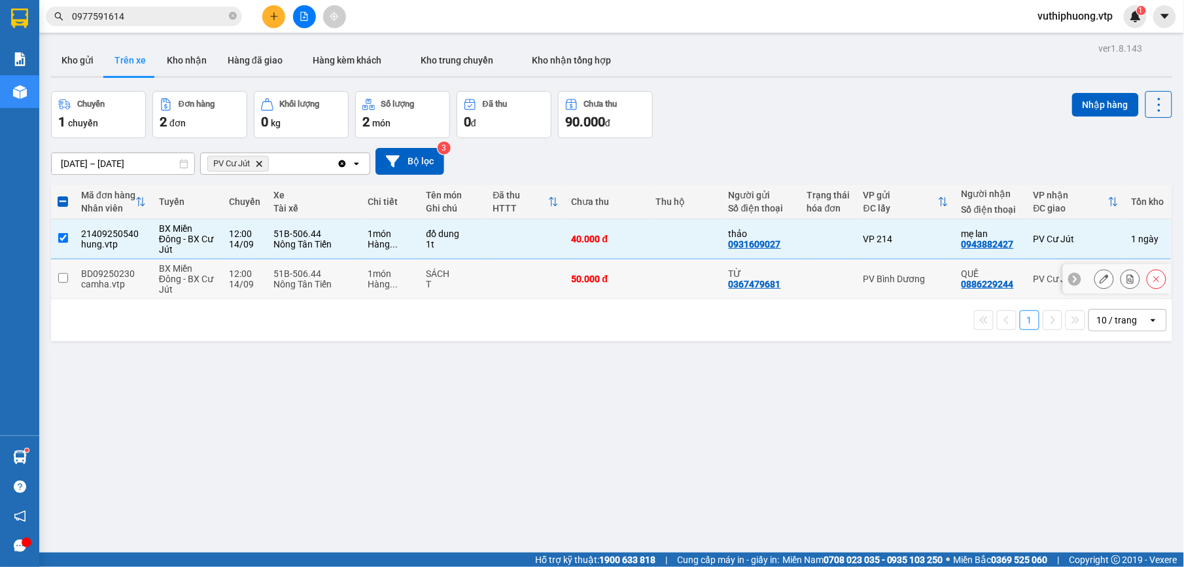
click at [819, 260] on td at bounding box center [829, 279] width 56 height 40
checkbox input "true"
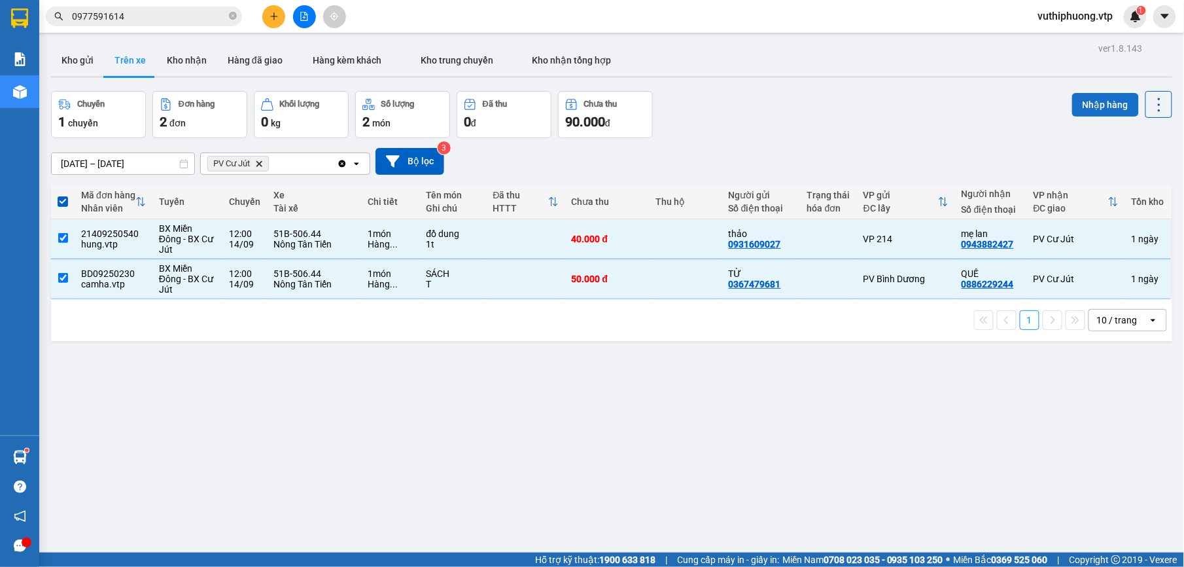
click at [1080, 101] on button "Nhập hàng" at bounding box center [1105, 105] width 67 height 24
checkbox input "false"
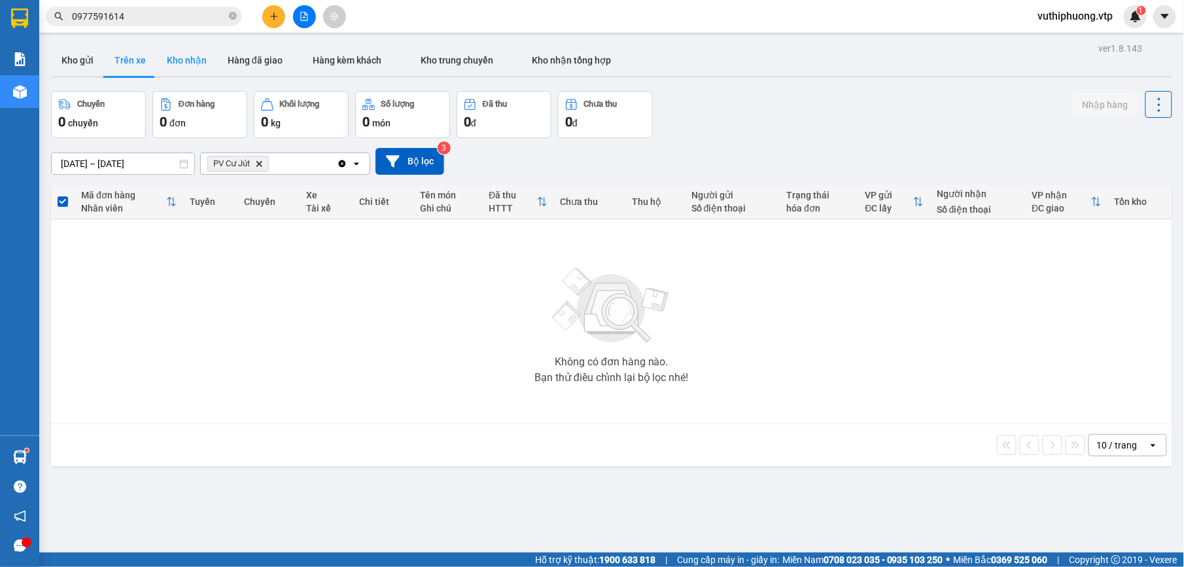
click at [185, 52] on button "Kho nhận" at bounding box center [186, 59] width 61 height 31
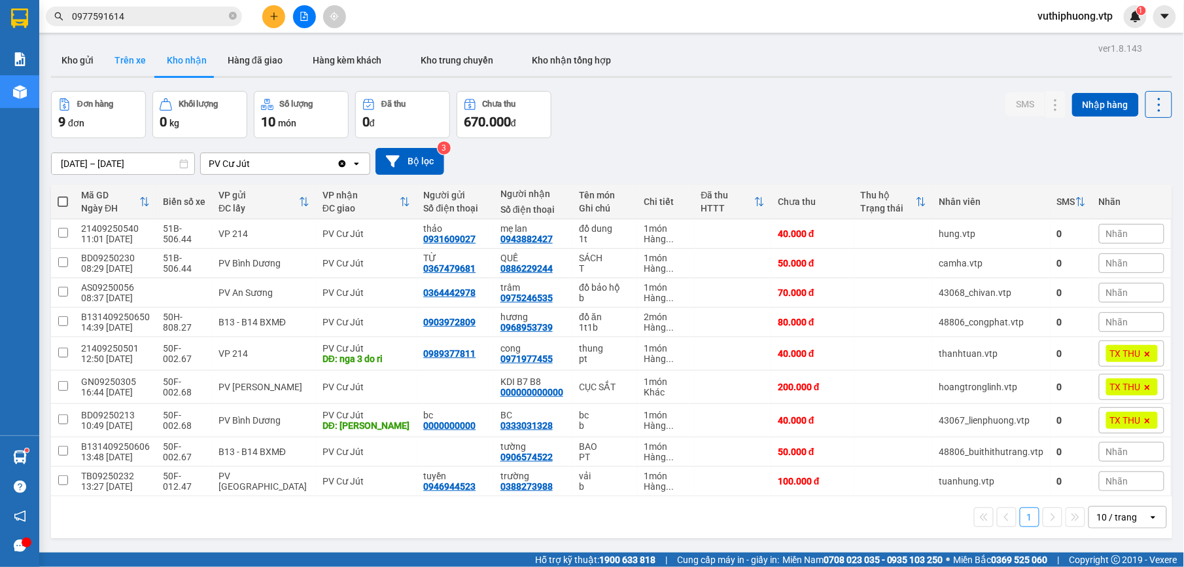
click at [109, 56] on button "Trên xe" at bounding box center [130, 59] width 52 height 31
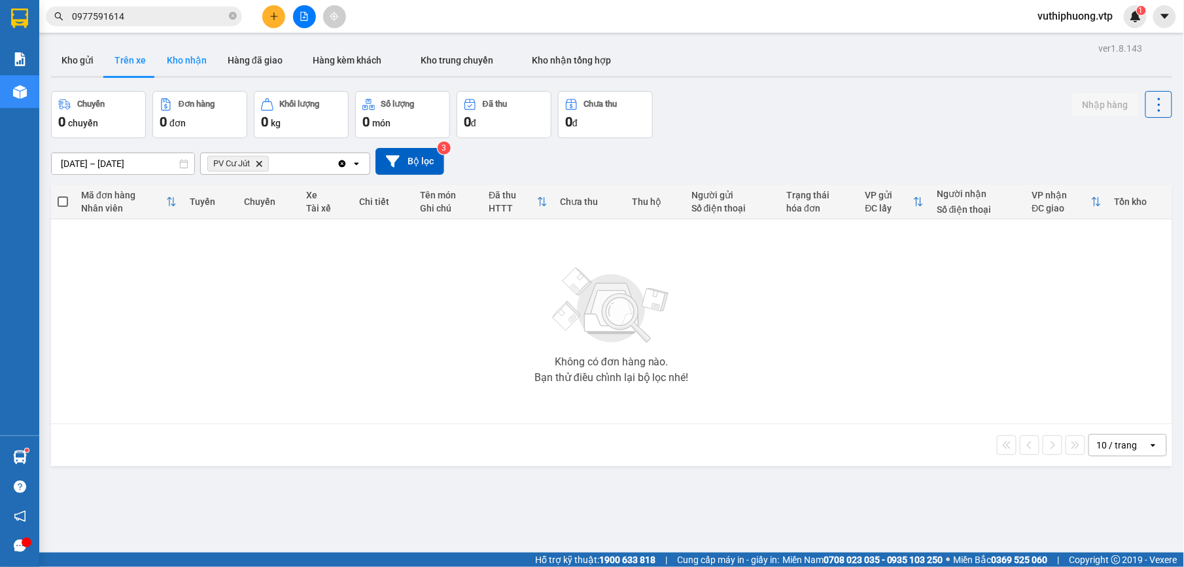
click at [181, 58] on button "Kho nhận" at bounding box center [186, 59] width 61 height 31
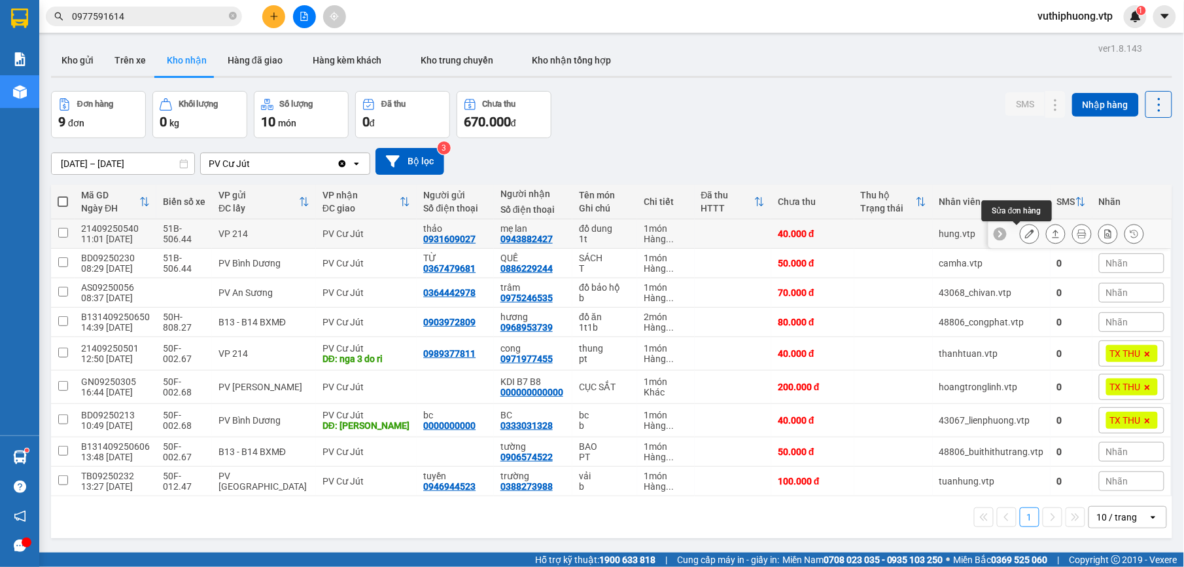
click at [1021, 236] on button at bounding box center [1030, 233] width 18 height 23
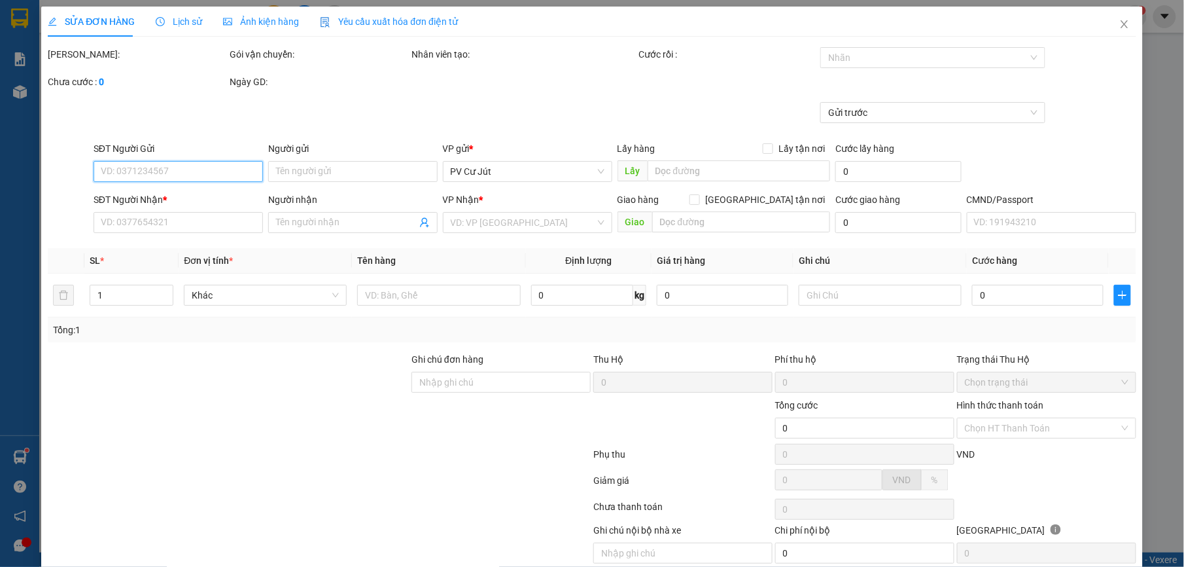
type input "0931609027"
type input "thảo"
type input "0943882427"
type input "mẹ lan"
type input "40.000"
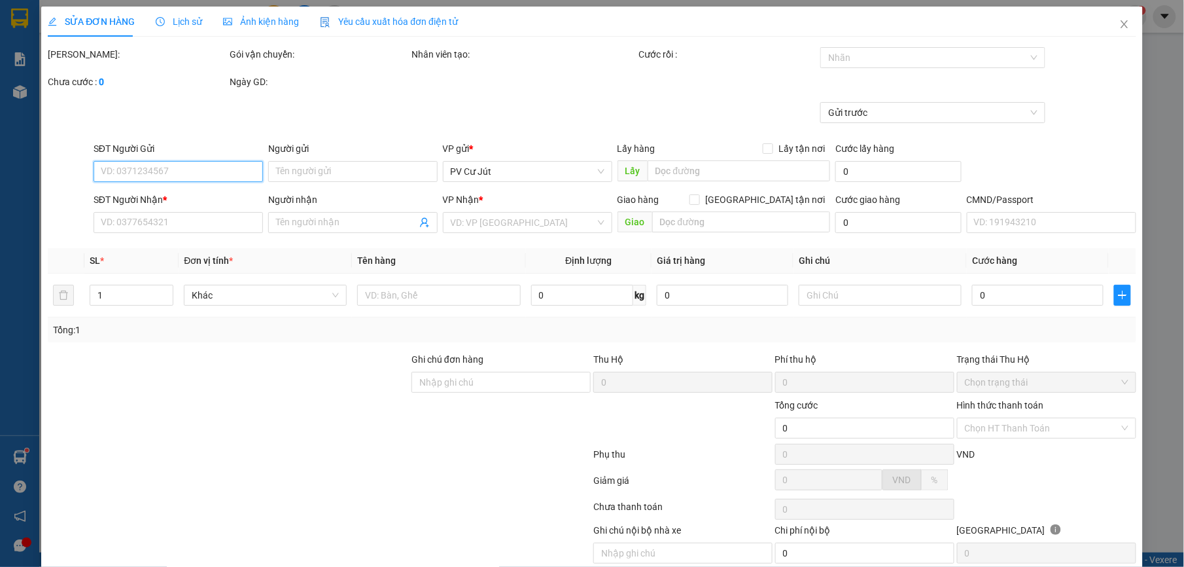
type input "40.000"
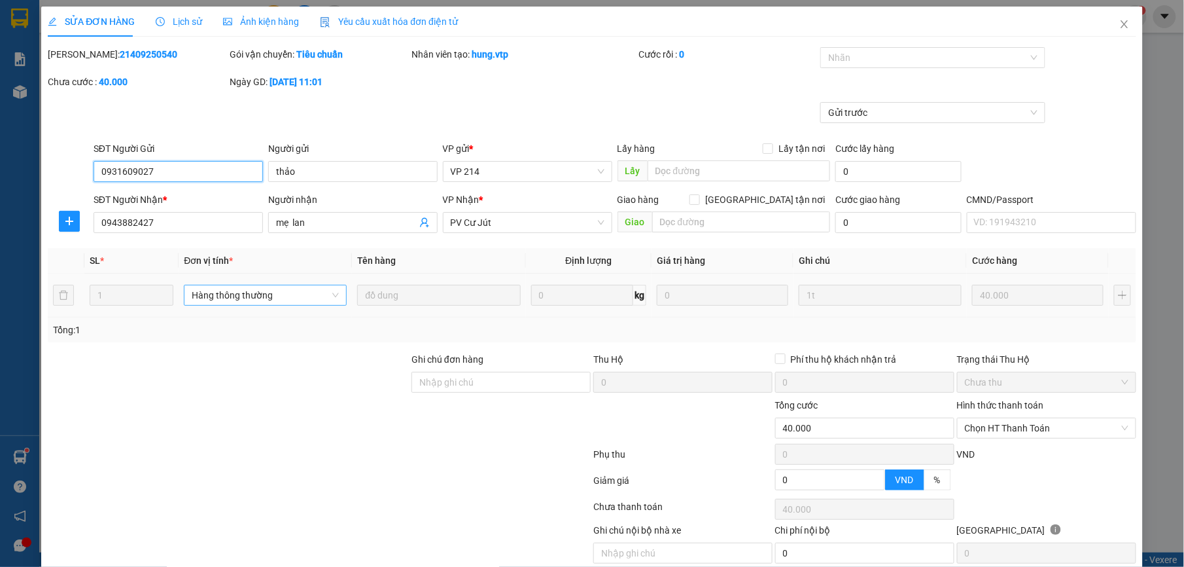
type input "2.000"
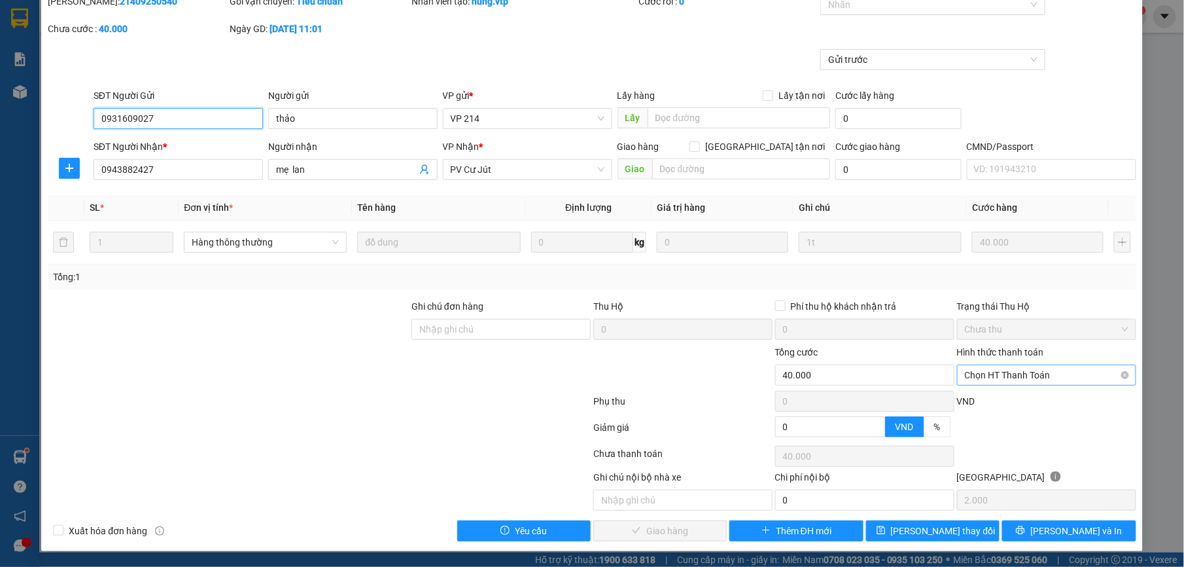
click at [1063, 374] on span "Chọn HT Thanh Toán" at bounding box center [1047, 375] width 164 height 20
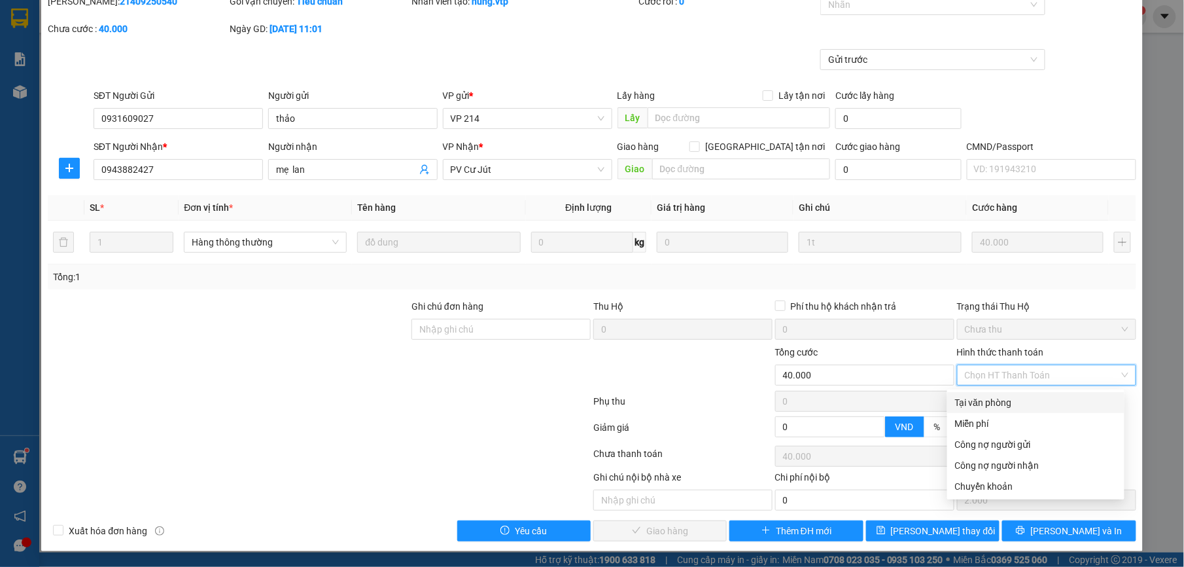
click at [998, 404] on div "Tại văn phòng" at bounding box center [1036, 402] width 162 height 14
type input "0"
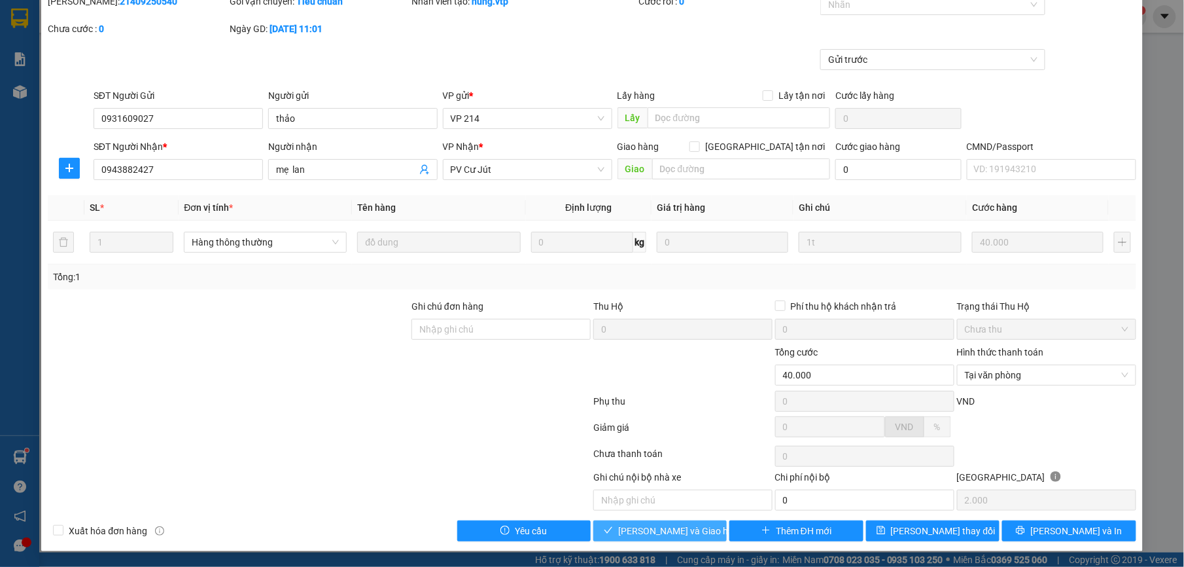
click at [678, 529] on span "Lưu và Giao hàng" at bounding box center [681, 530] width 126 height 14
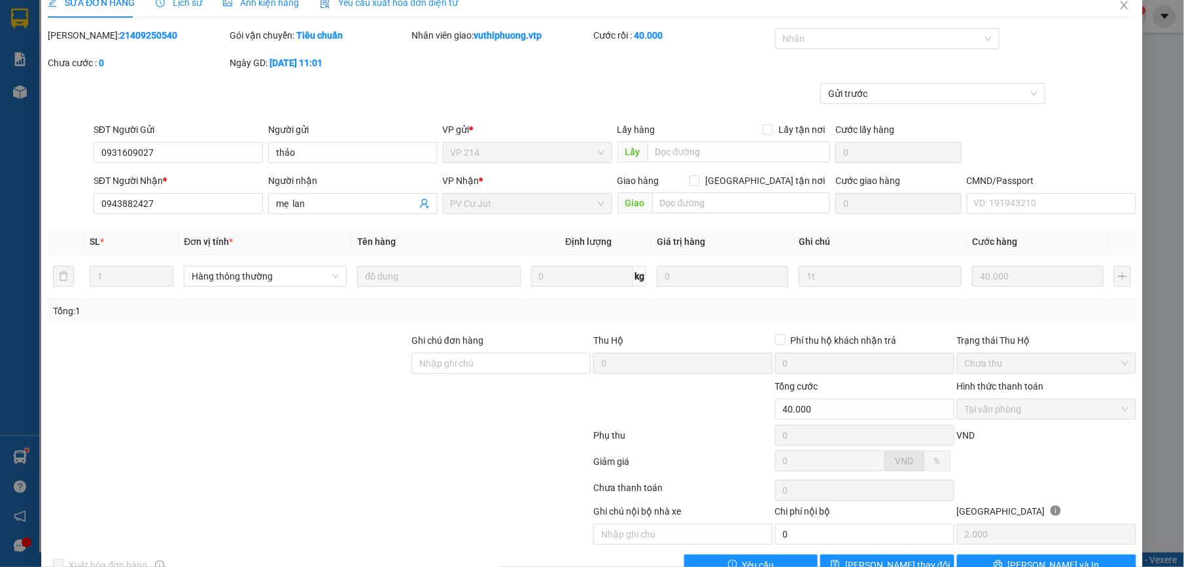
scroll to position [0, 0]
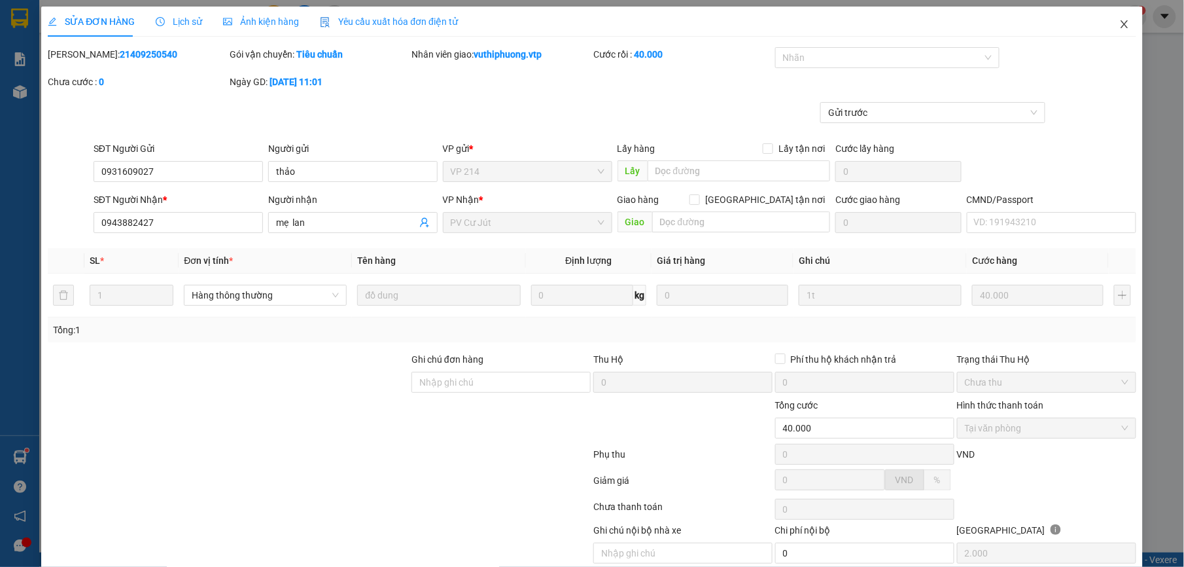
click at [1119, 21] on icon "close" at bounding box center [1124, 24] width 10 height 10
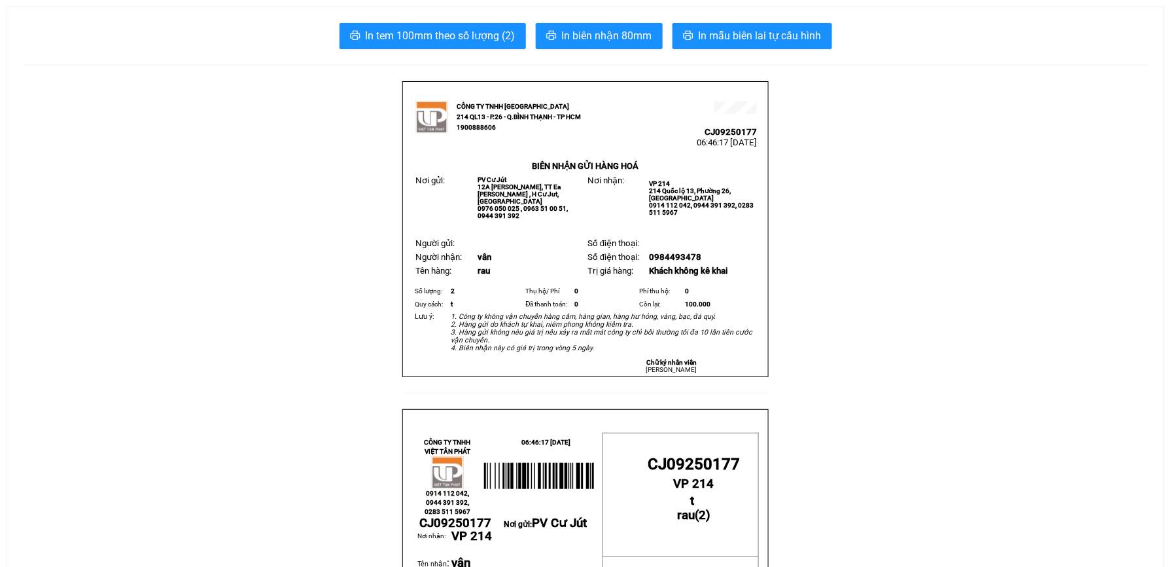
click at [756, 37] on span "In mẫu biên lai tự cấu hình" at bounding box center [760, 35] width 123 height 16
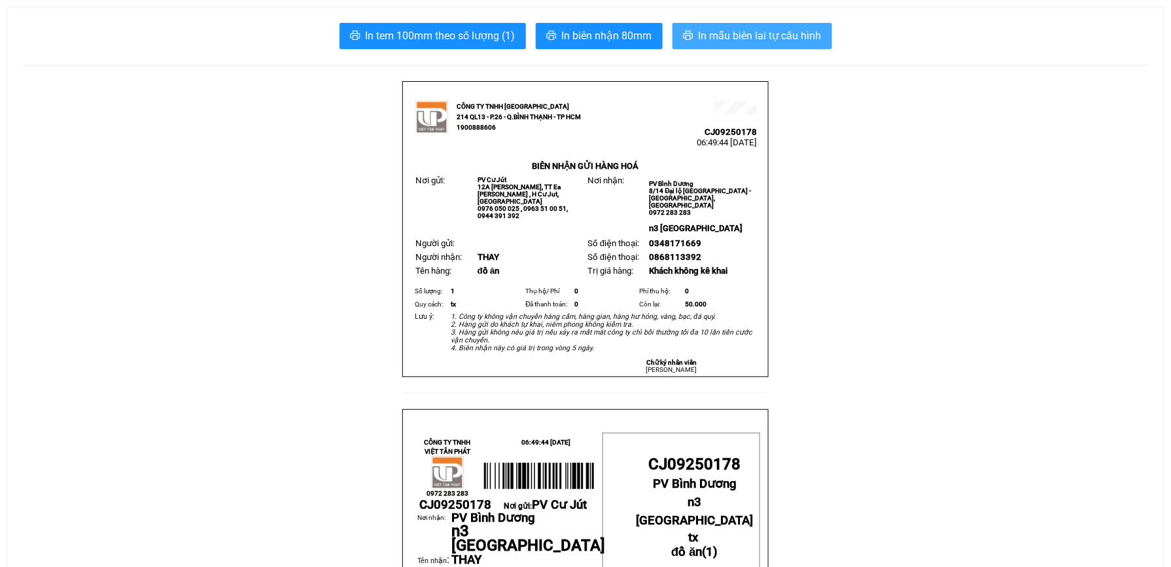
click at [786, 38] on span "In mẫu biên lai tự cấu hình" at bounding box center [760, 35] width 123 height 16
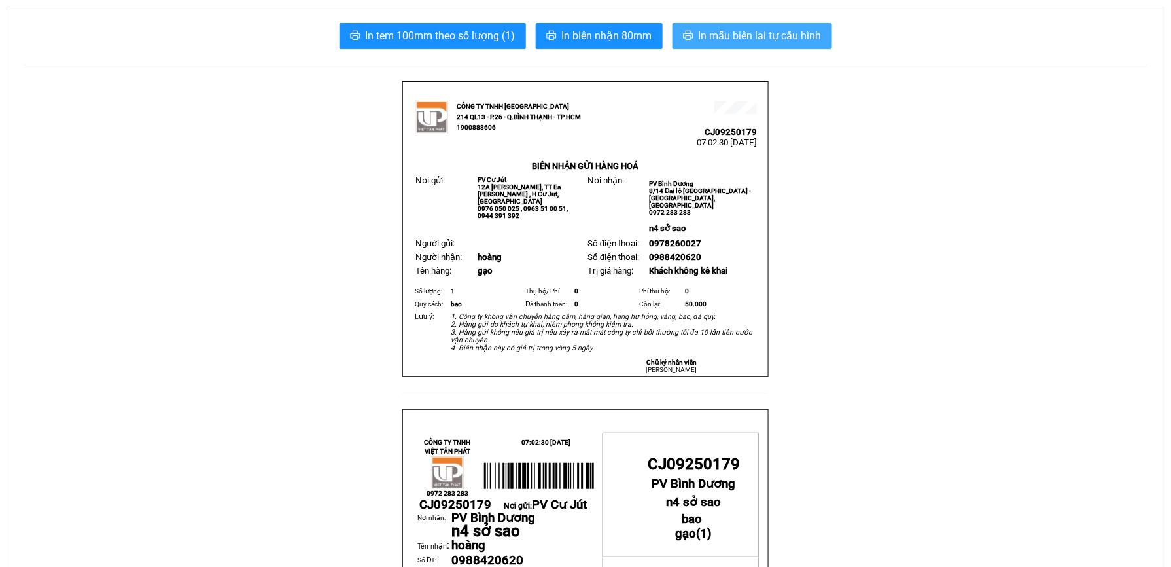
click at [768, 35] on span "In mẫu biên lai tự cấu hình" at bounding box center [760, 35] width 123 height 16
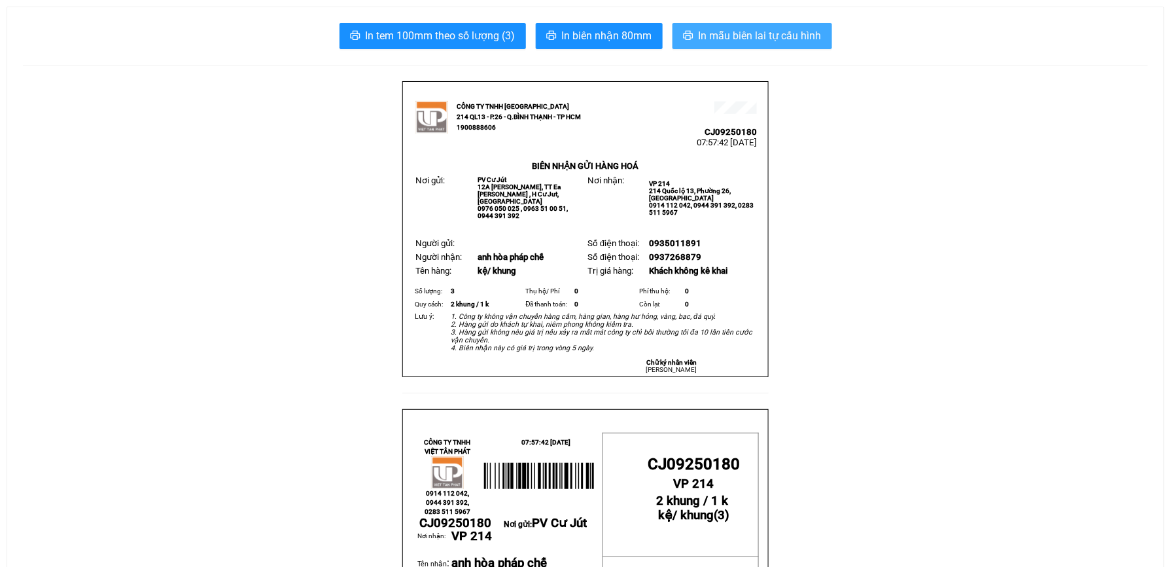
click at [783, 35] on span "In mẫu biên lai tự cấu hình" at bounding box center [760, 35] width 123 height 16
